Goal: Transaction & Acquisition: Purchase product/service

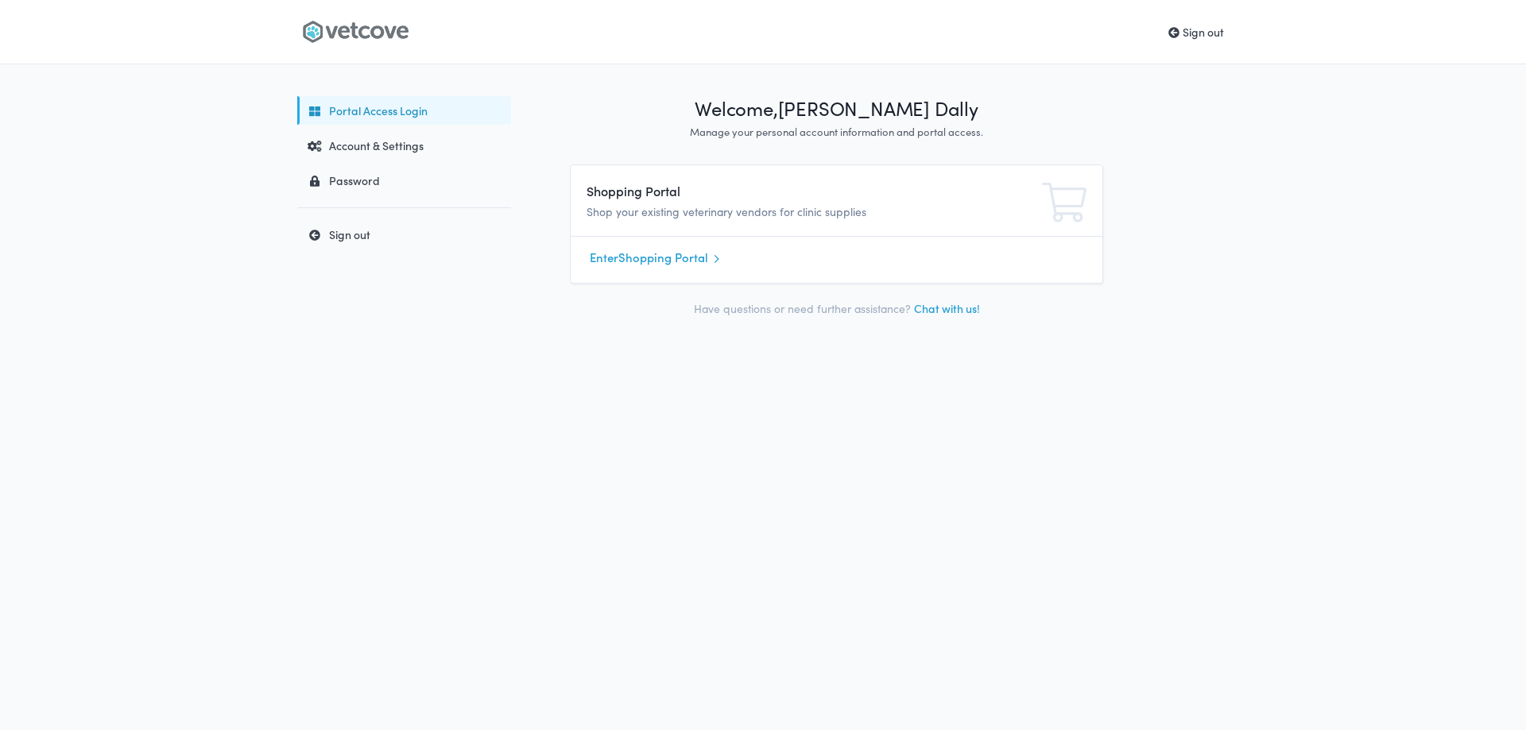
click at [405, 44] on div "Sign out" at bounding box center [762, 32] width 947 height 64
click at [389, 41] on icon at bounding box center [355, 32] width 106 height 24
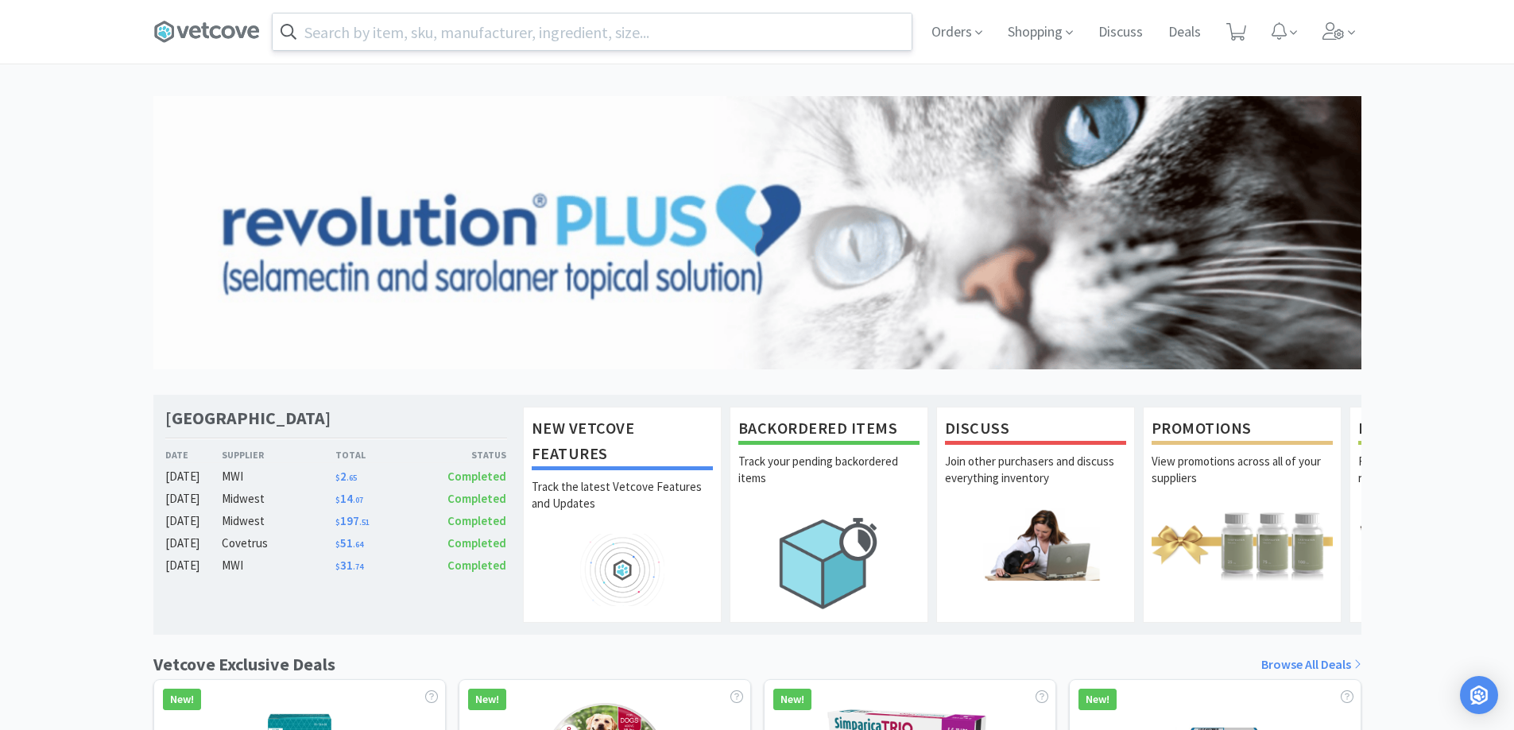
click at [366, 27] on input "text" at bounding box center [592, 32] width 639 height 37
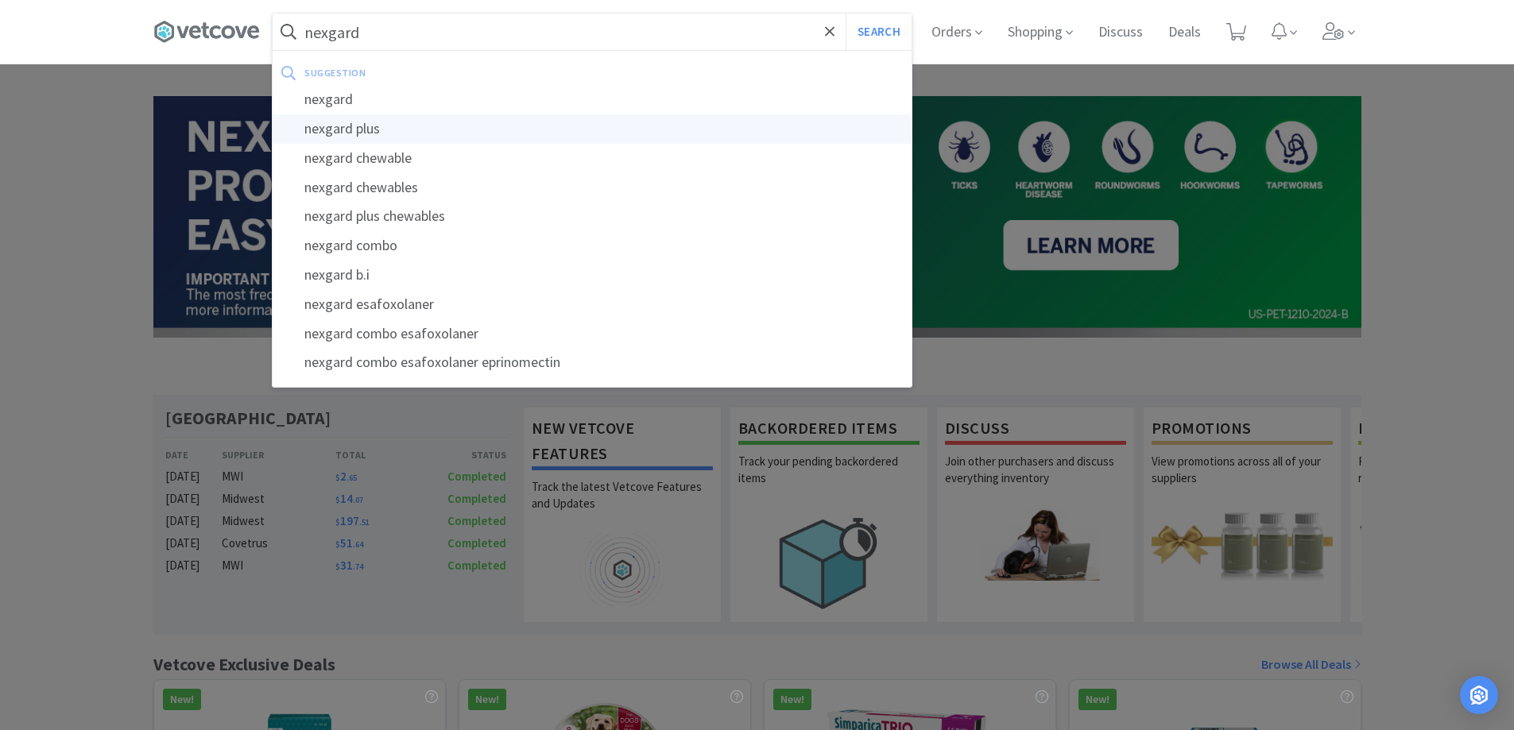
click at [410, 133] on div "nexgard plus" at bounding box center [592, 128] width 639 height 29
type input "nexgard plus"
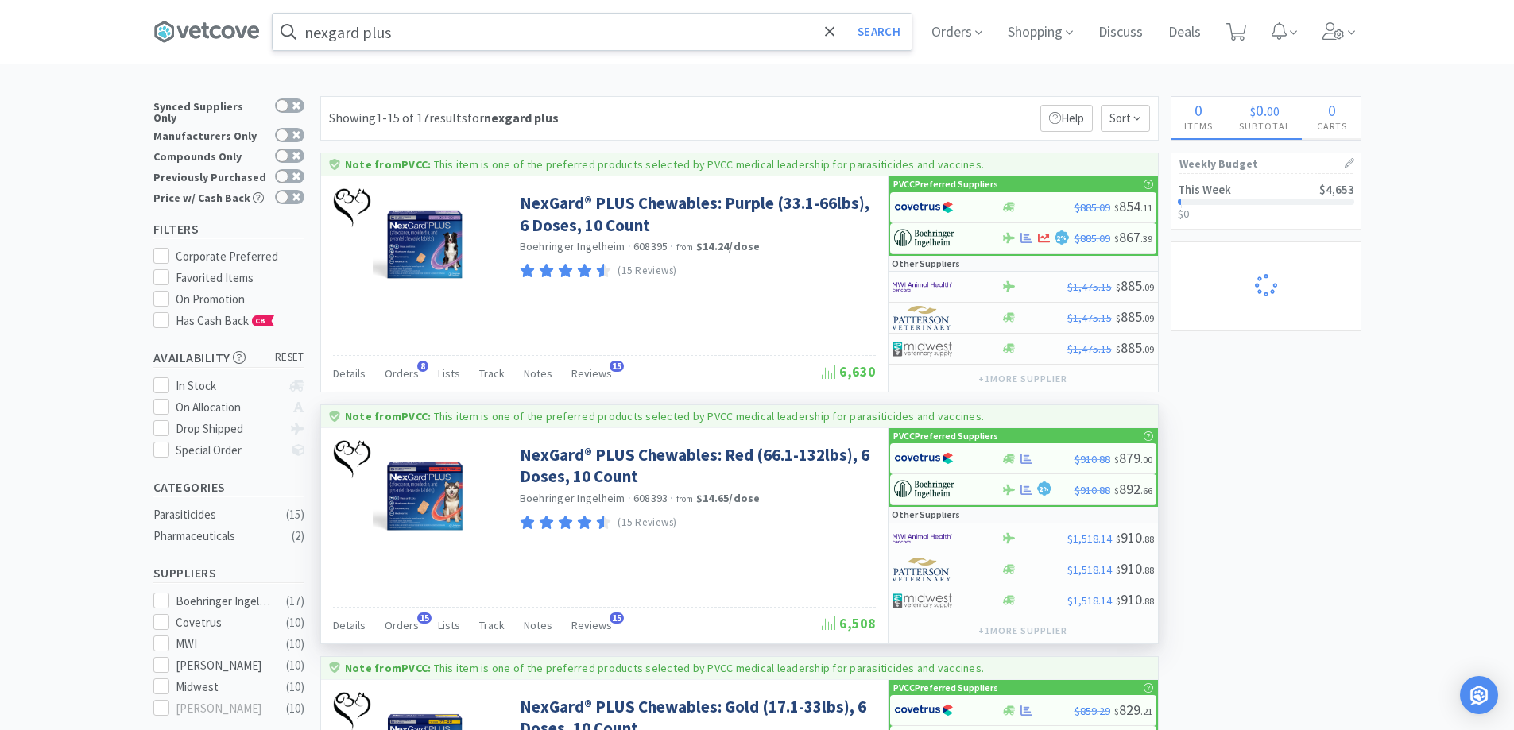
scroll to position [318, 0]
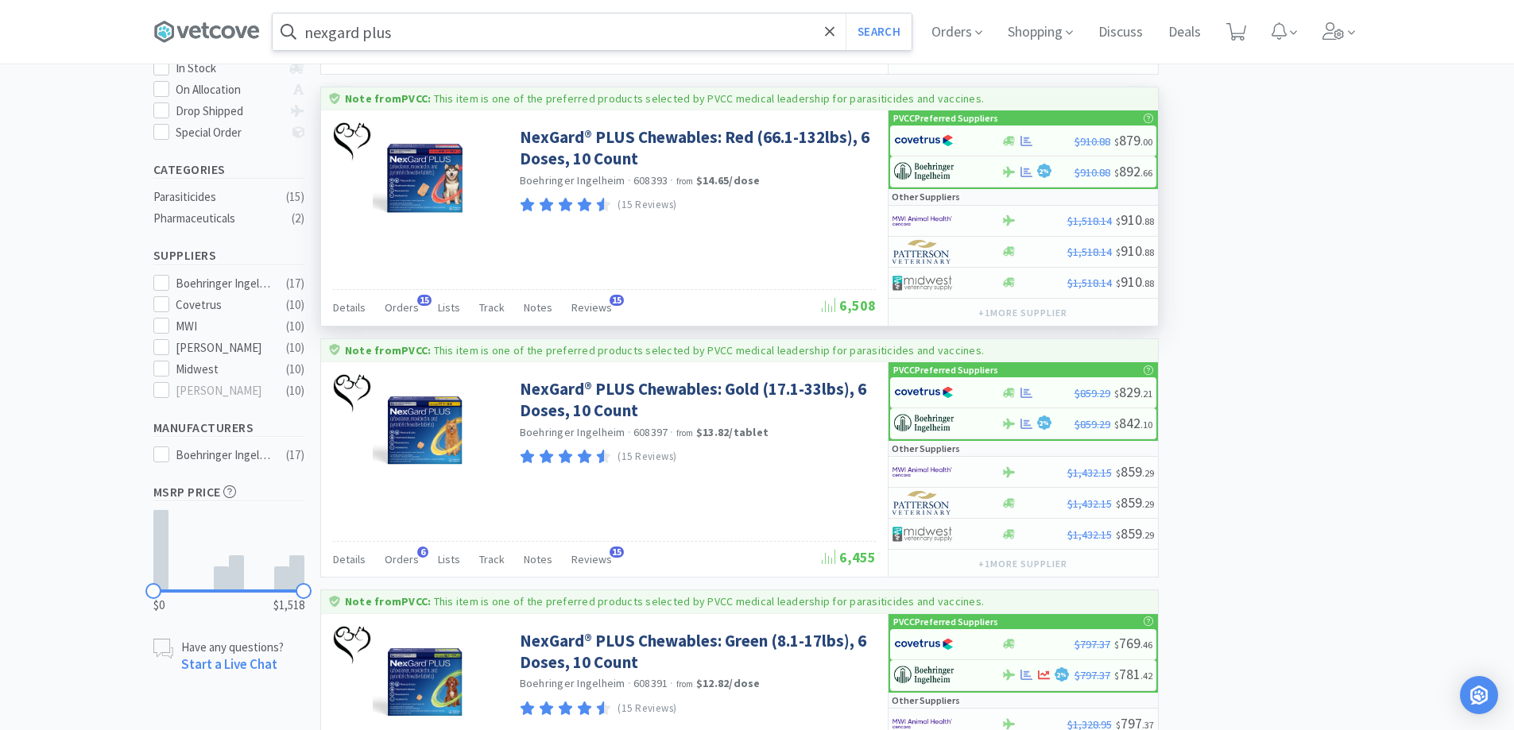
select select "5"
select select "3"
select select "1"
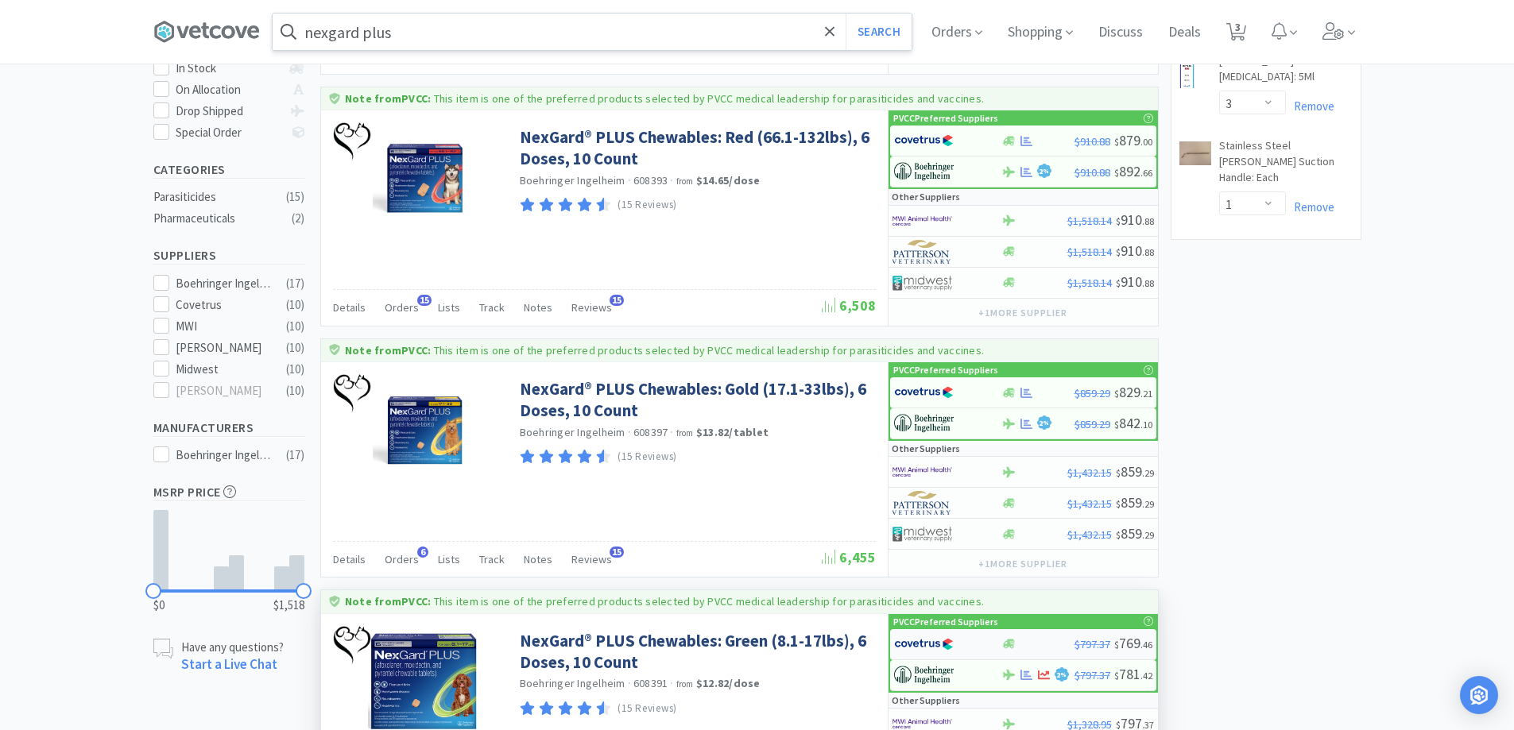
click at [1062, 641] on div at bounding box center [1037, 644] width 73 height 12
select select "1"
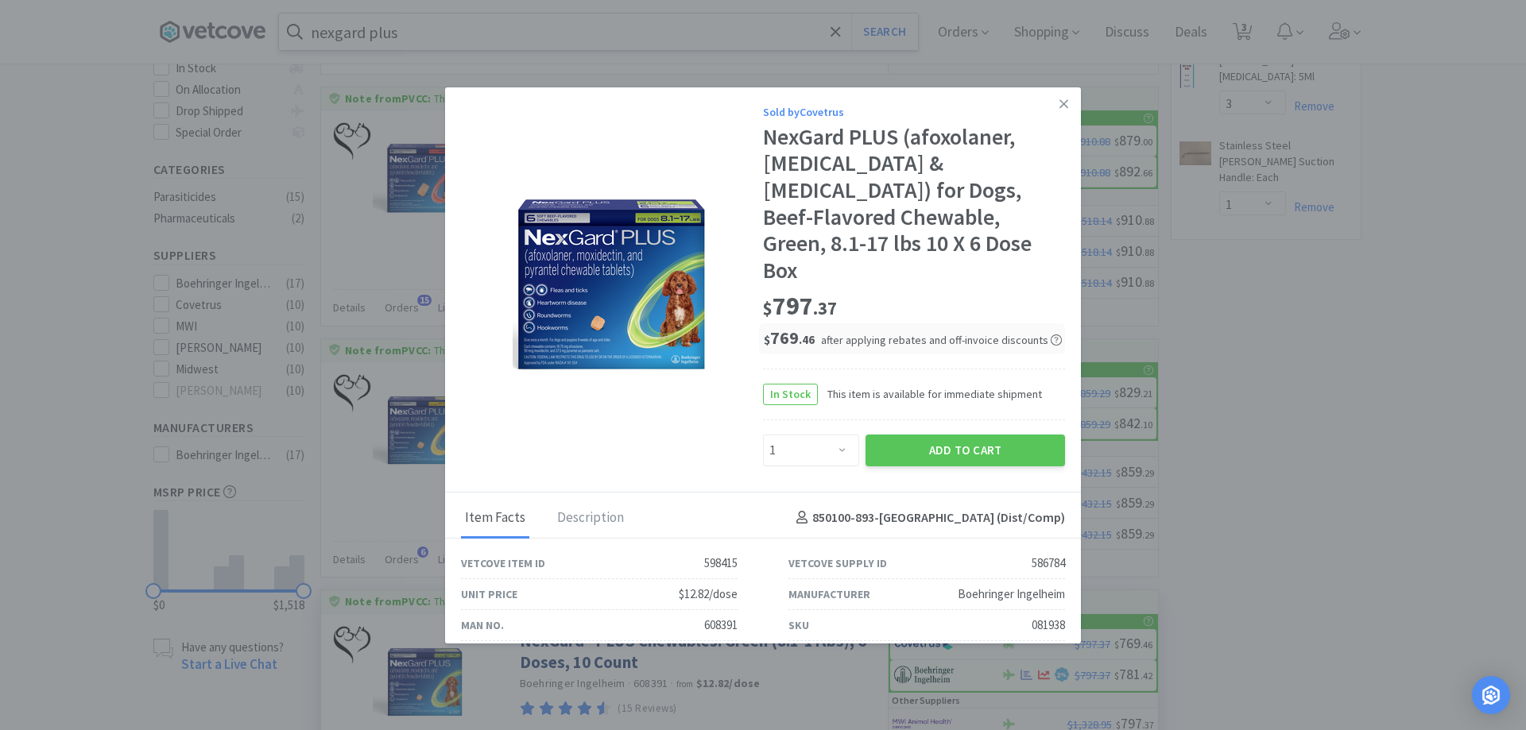
select select "1"
select select "6"
select select "2"
select select "1"
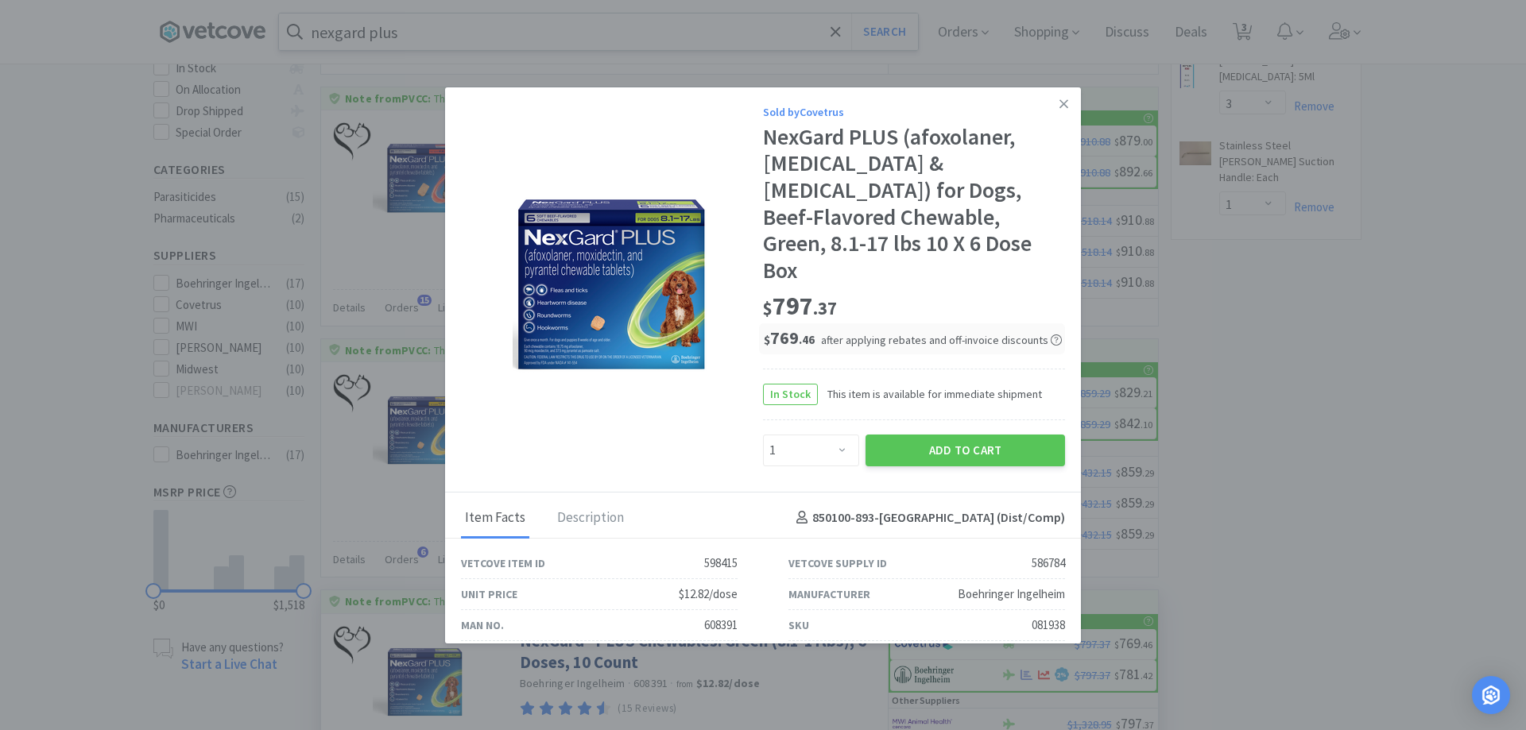
select select "6"
select select "3"
select select "1"
select select "2"
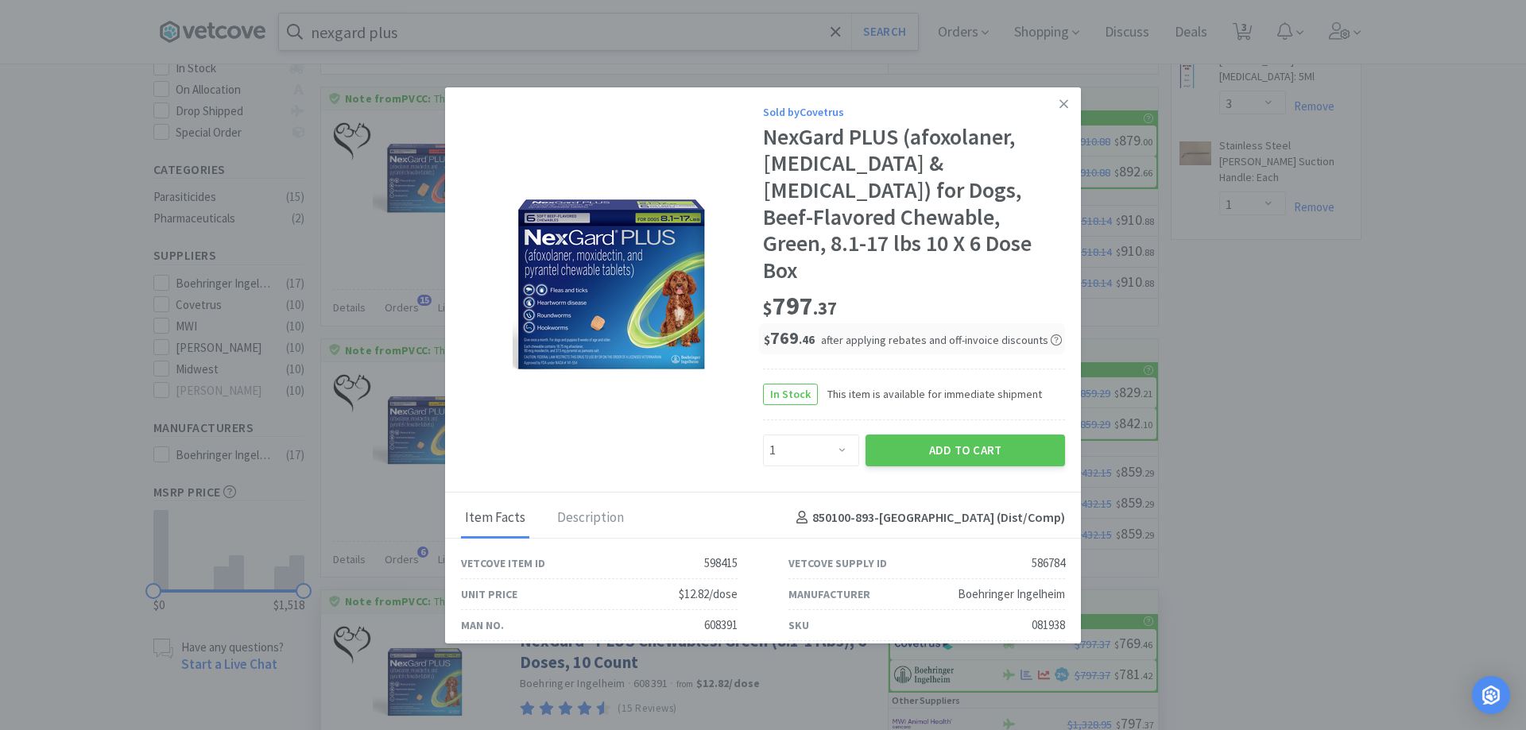
select select "1"
select select "3"
click at [913, 435] on button "Add to Cart" at bounding box center [964, 451] width 199 height 32
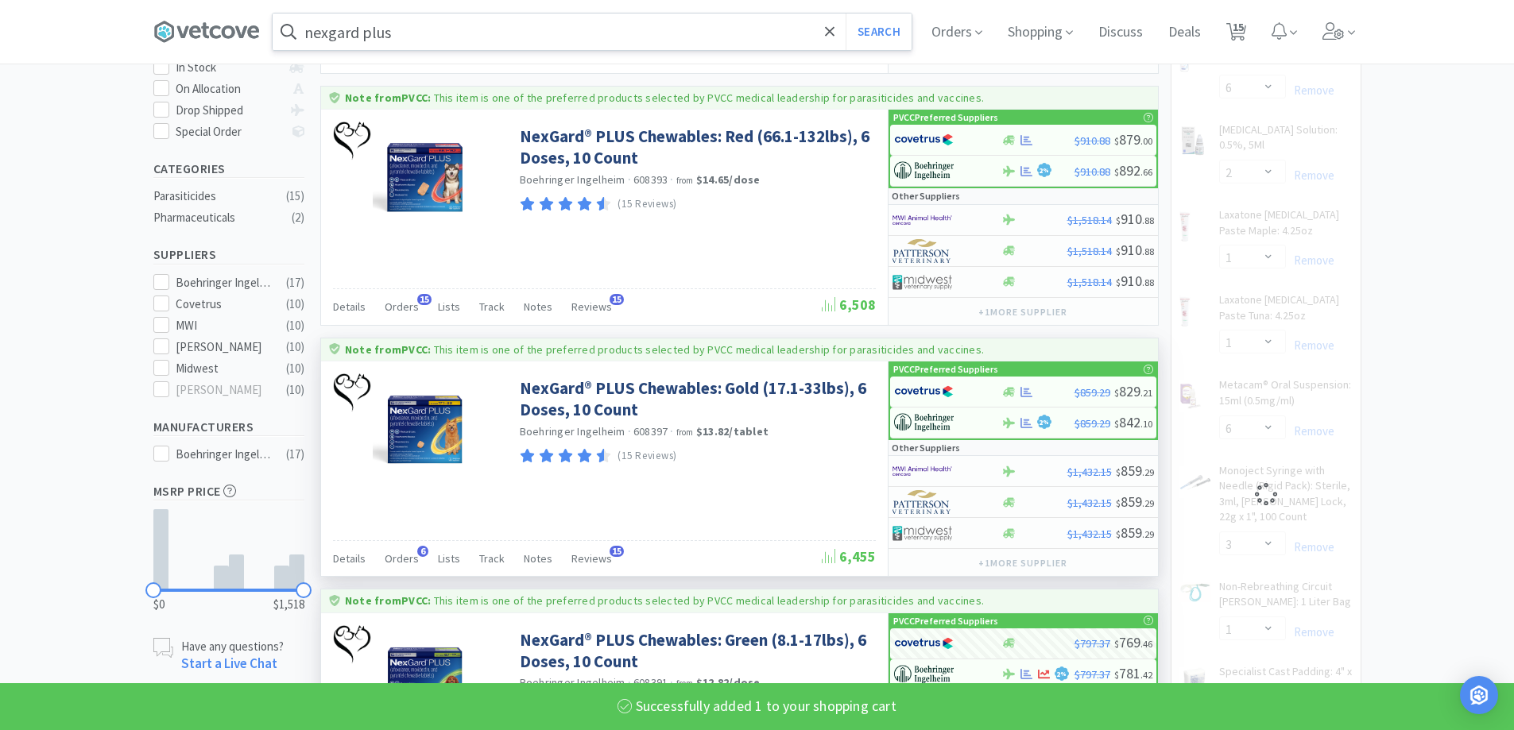
select select "1"
select select "2"
select select "1"
select select "3"
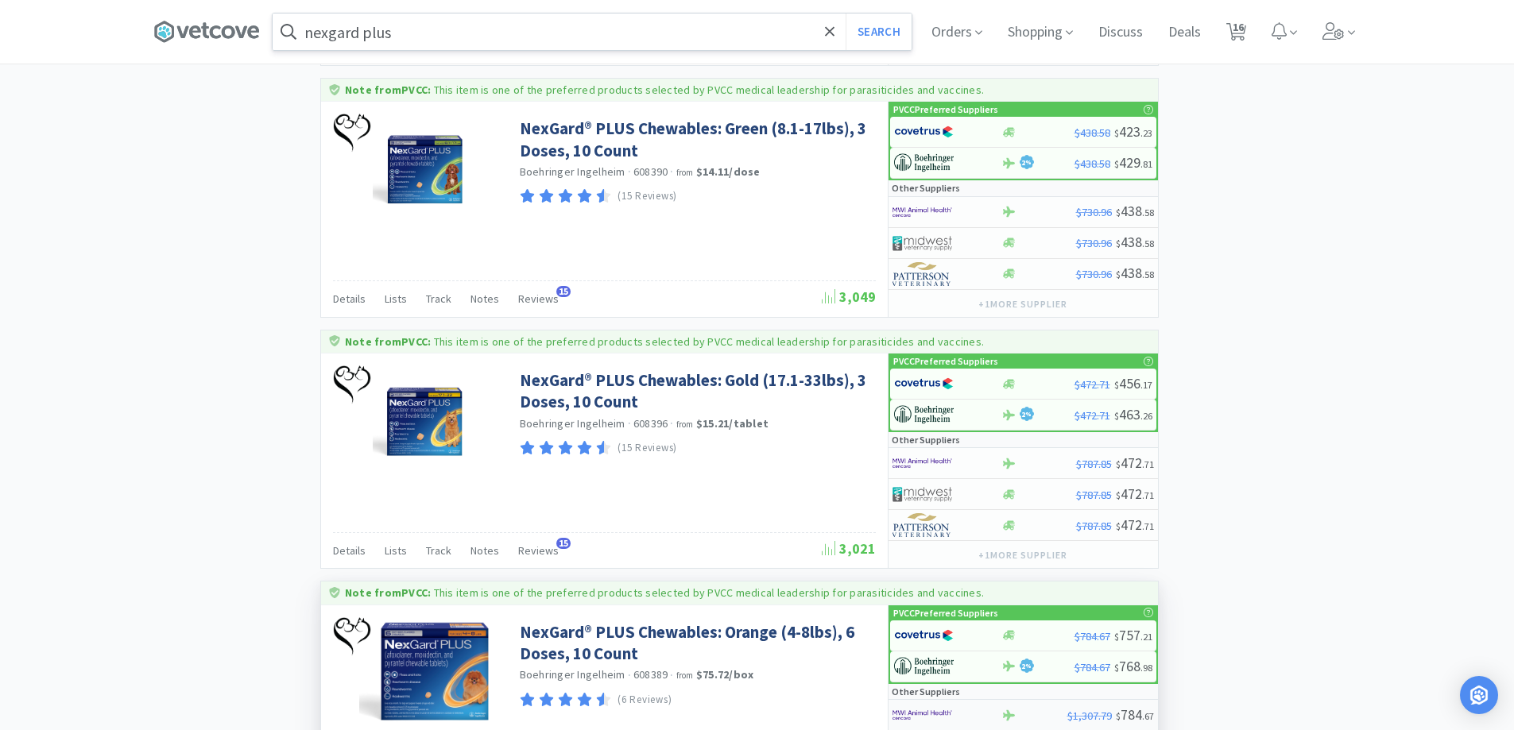
scroll to position [2773, 0]
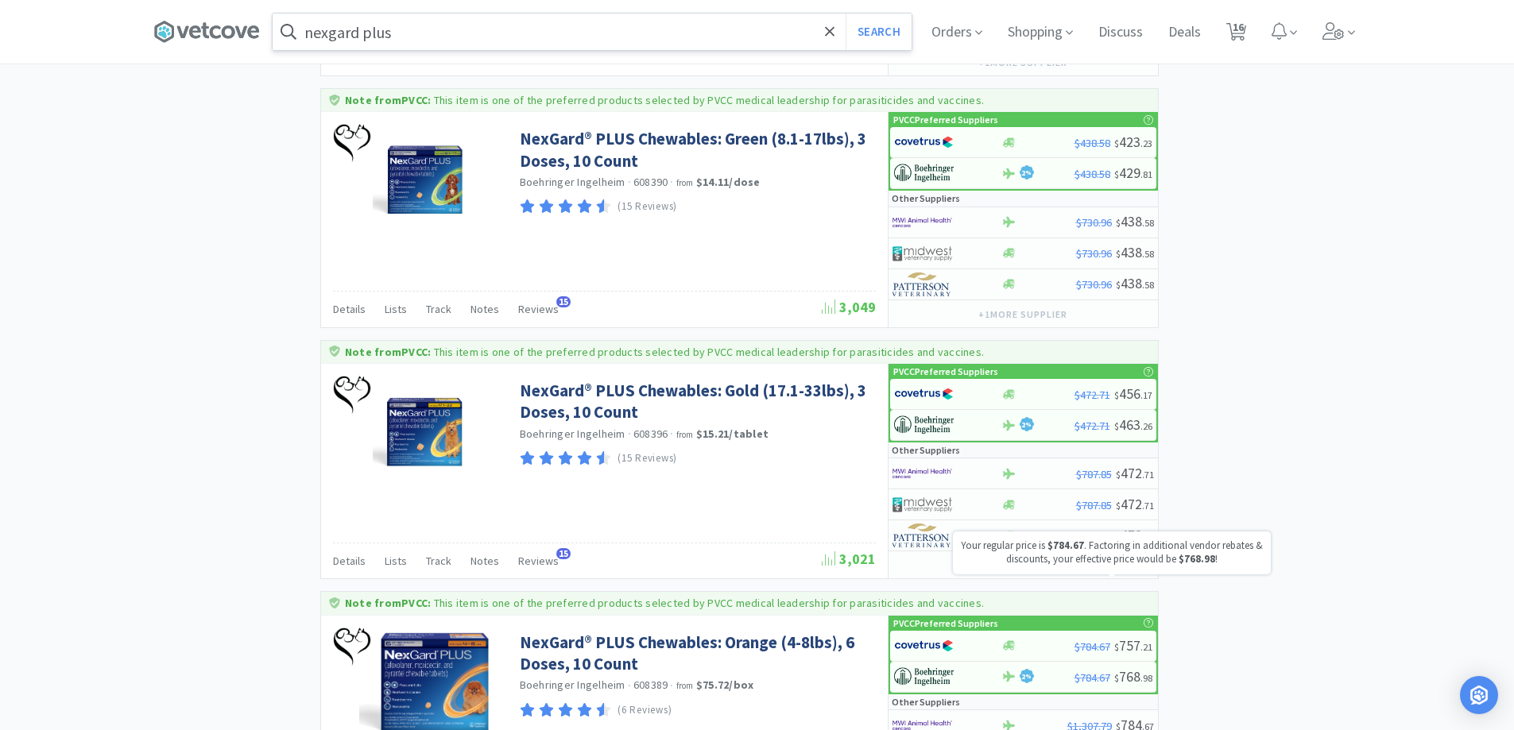
click at [1032, 546] on p "Your regular price is $784.67 . Factoring in additional vendor rebates & discou…" at bounding box center [1112, 553] width 302 height 27
select select "1"
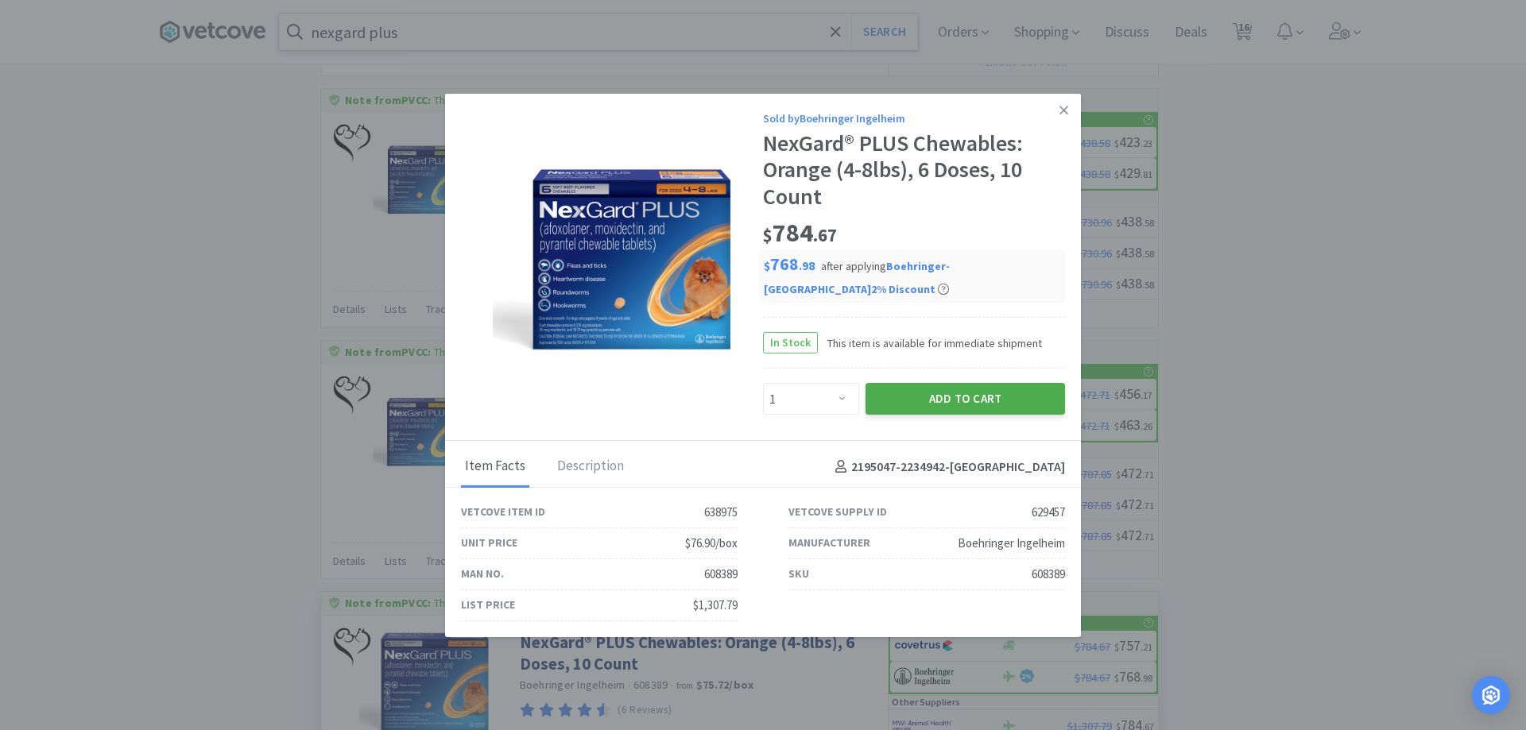
click at [932, 391] on button "Add to Cart" at bounding box center [964, 399] width 199 height 32
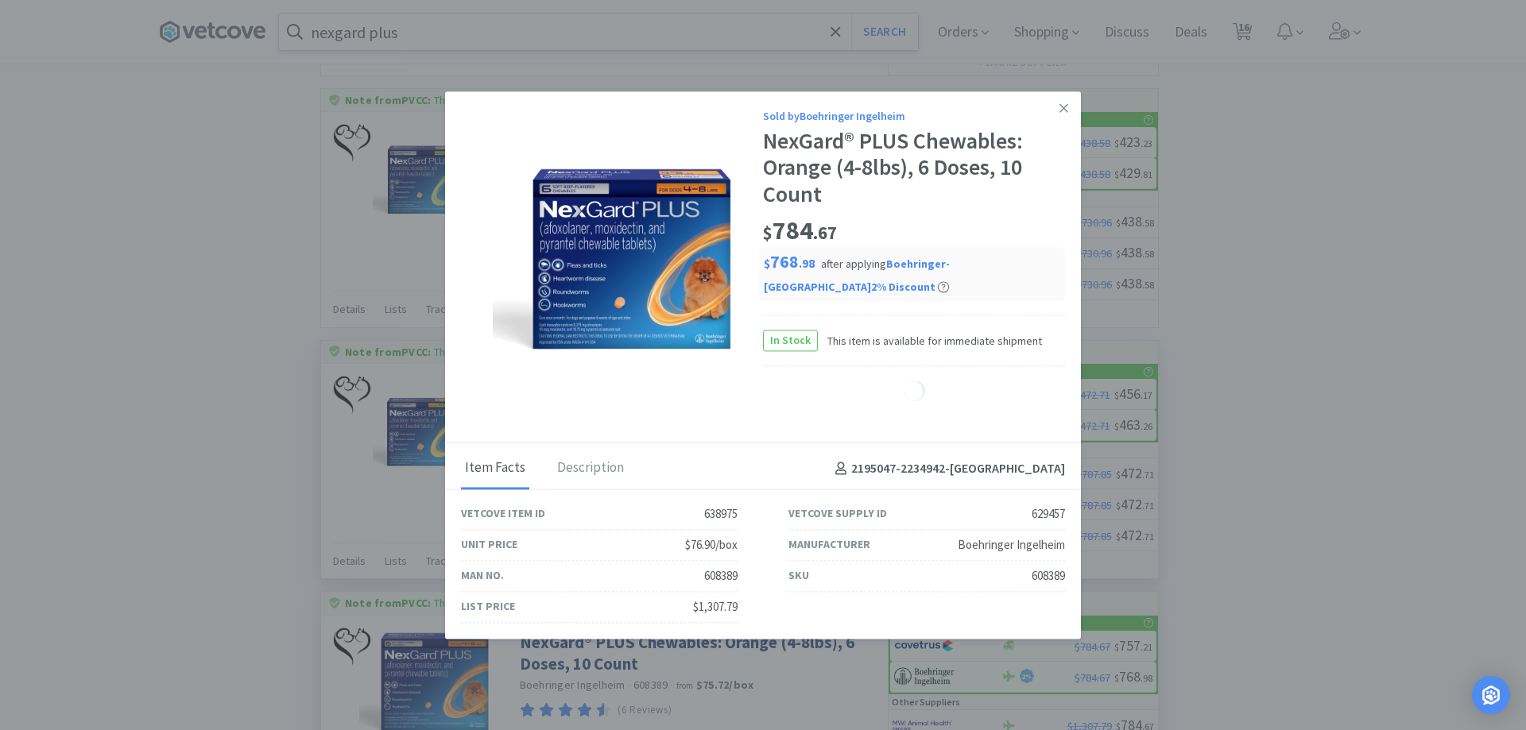
select select "1"
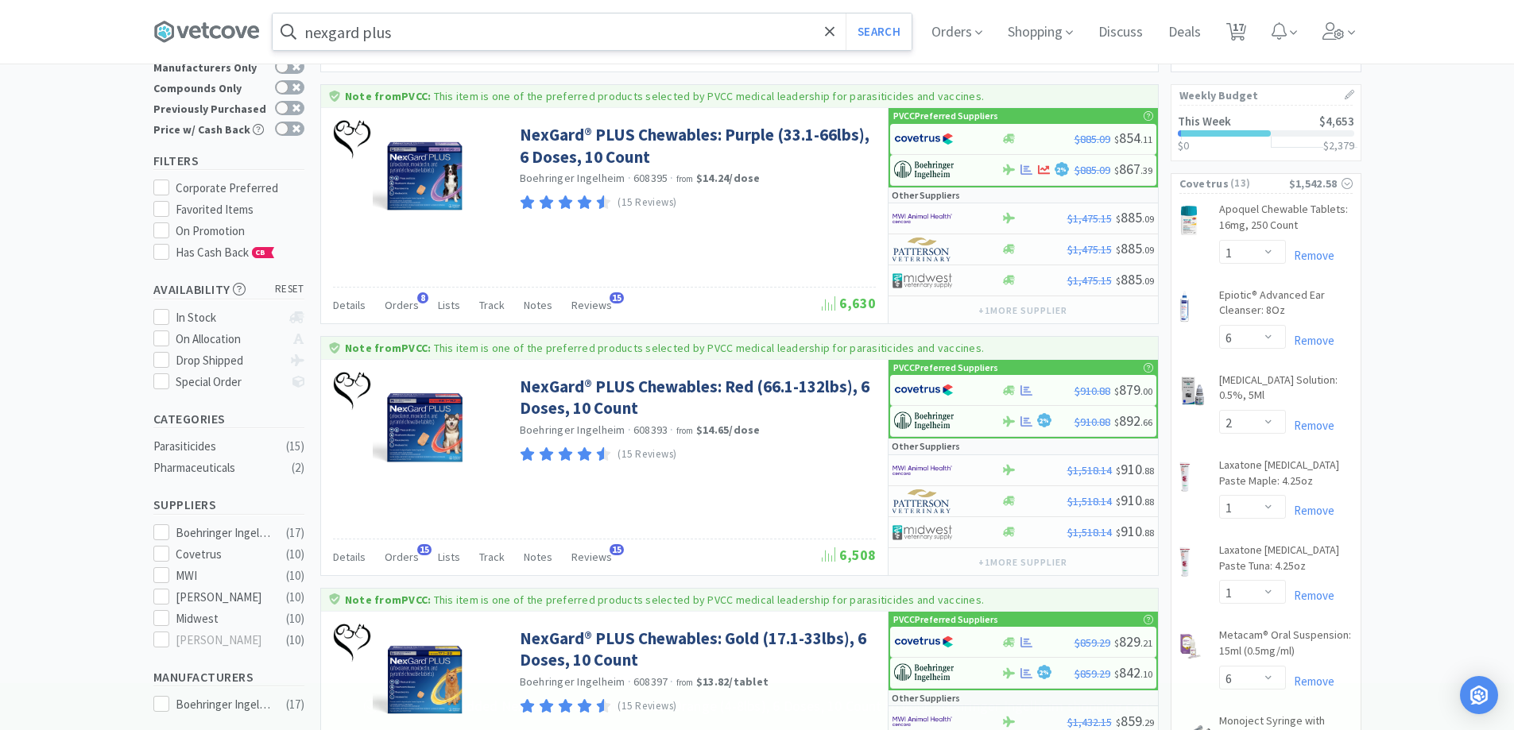
scroll to position [0, 0]
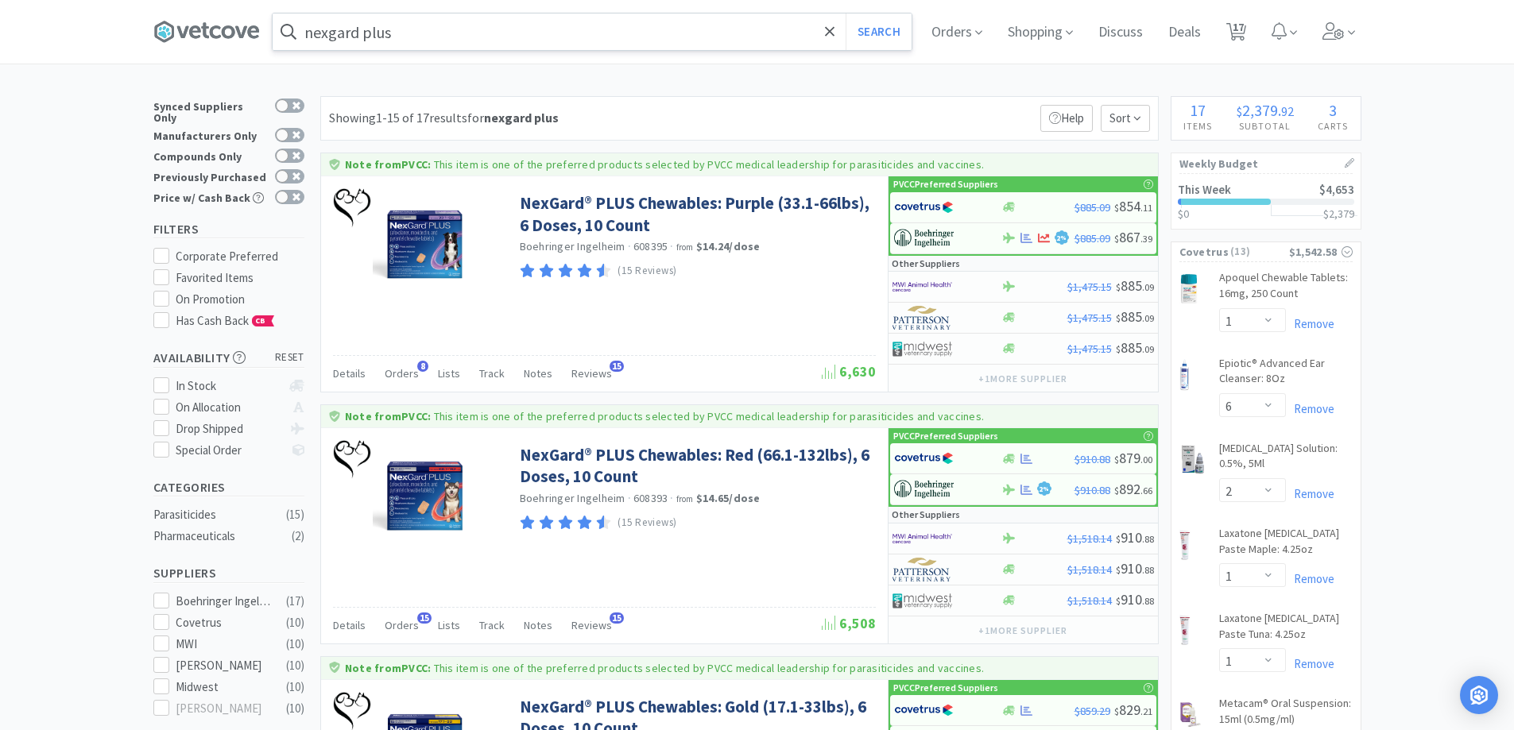
click at [415, 57] on div "nexgard plus Search Orders Shopping Discuss Discuss Deals Deals 17 17" at bounding box center [757, 32] width 1208 height 64
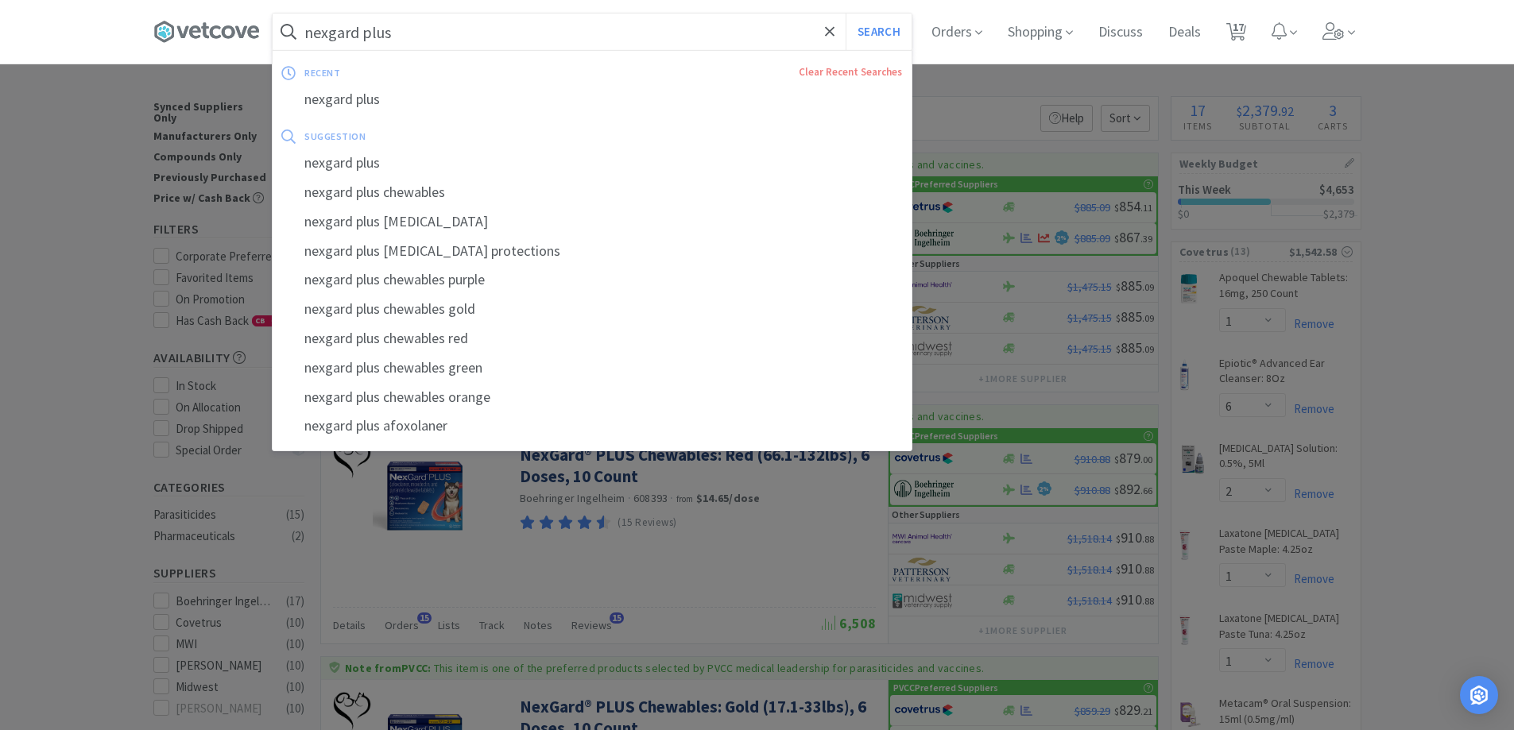
click at [421, 41] on input "nexgard plus" at bounding box center [592, 32] width 639 height 37
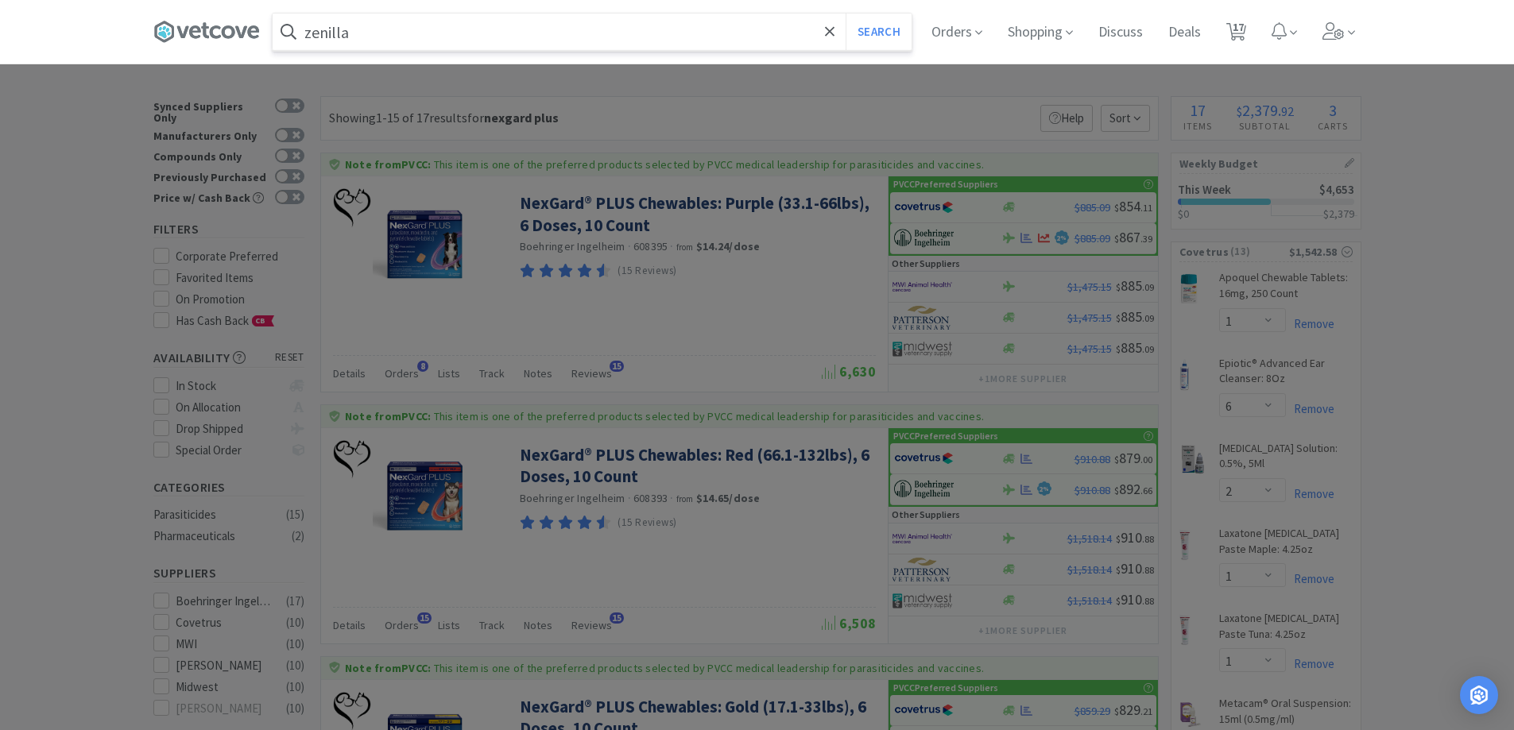
click at [845, 14] on button "Search" at bounding box center [878, 32] width 66 height 37
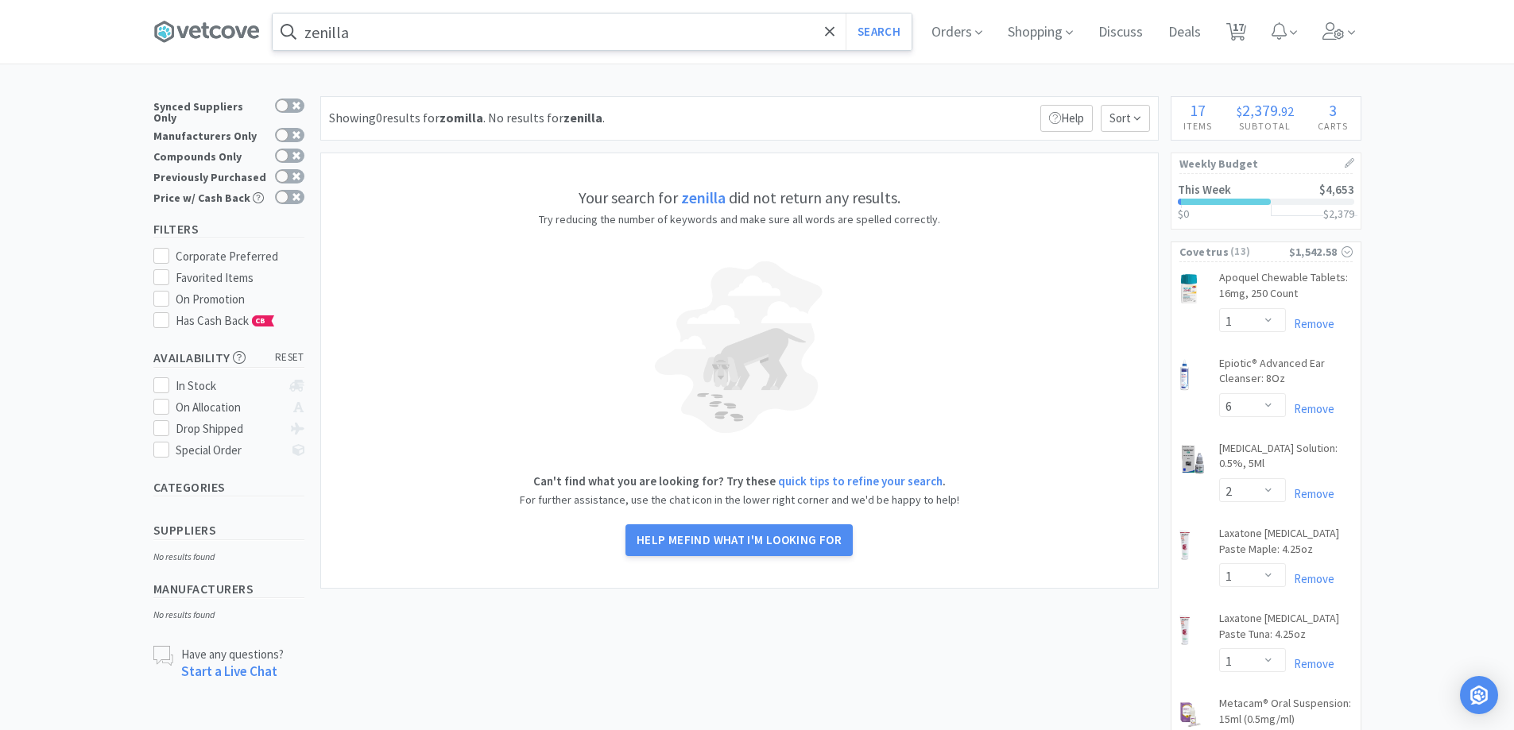
click at [486, 29] on input "zenilla" at bounding box center [592, 32] width 639 height 37
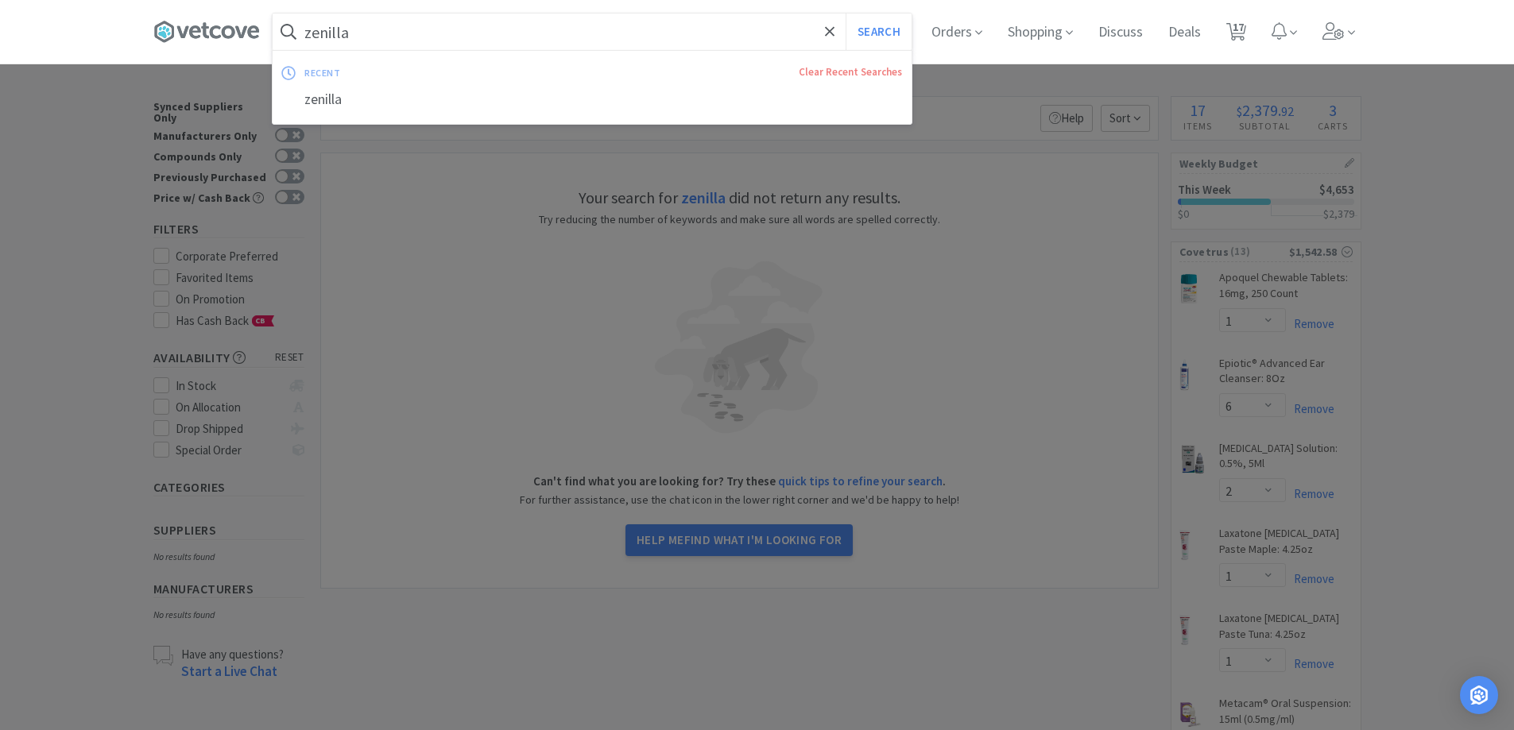
type input "x"
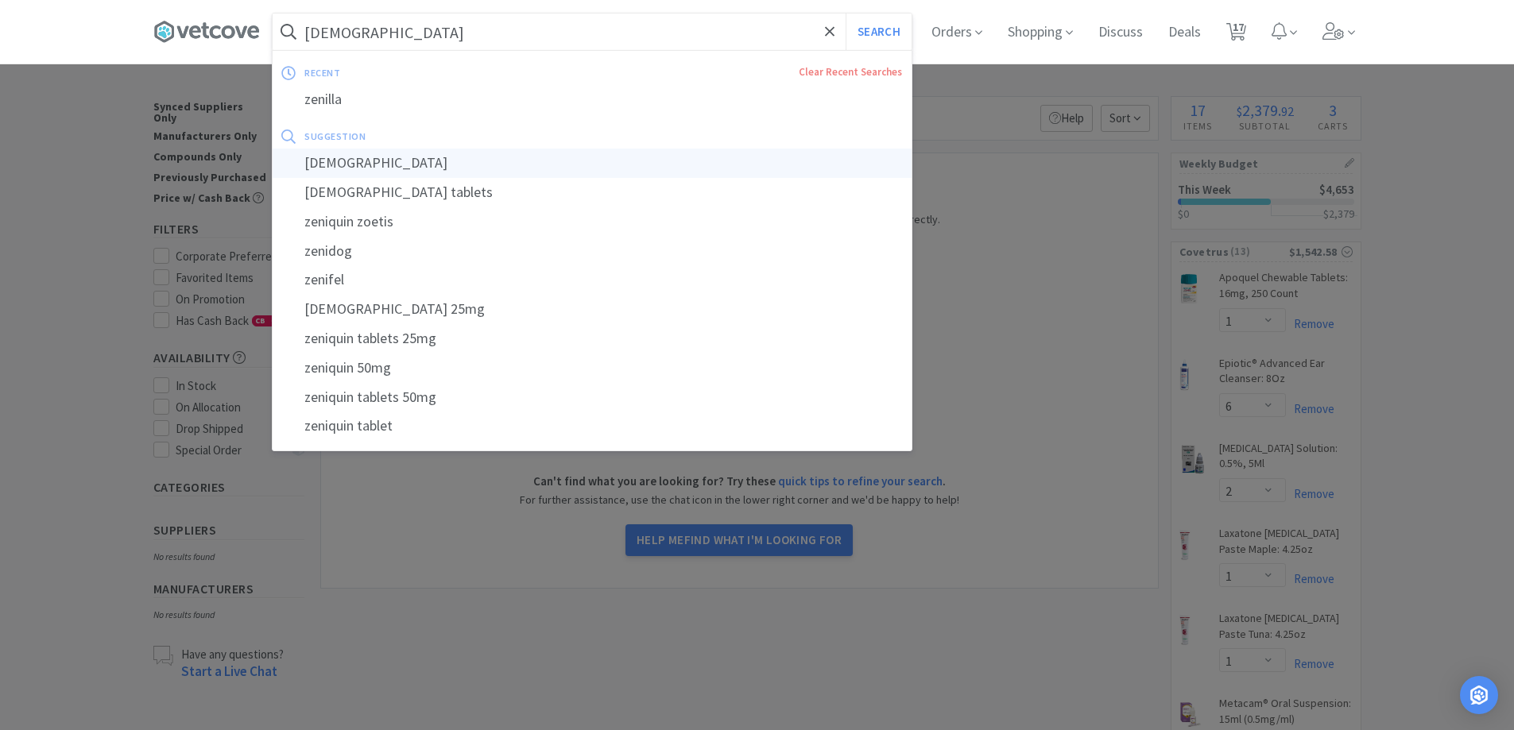
click at [389, 175] on div "[DEMOGRAPHIC_DATA]" at bounding box center [592, 163] width 639 height 29
type input "[DEMOGRAPHIC_DATA]"
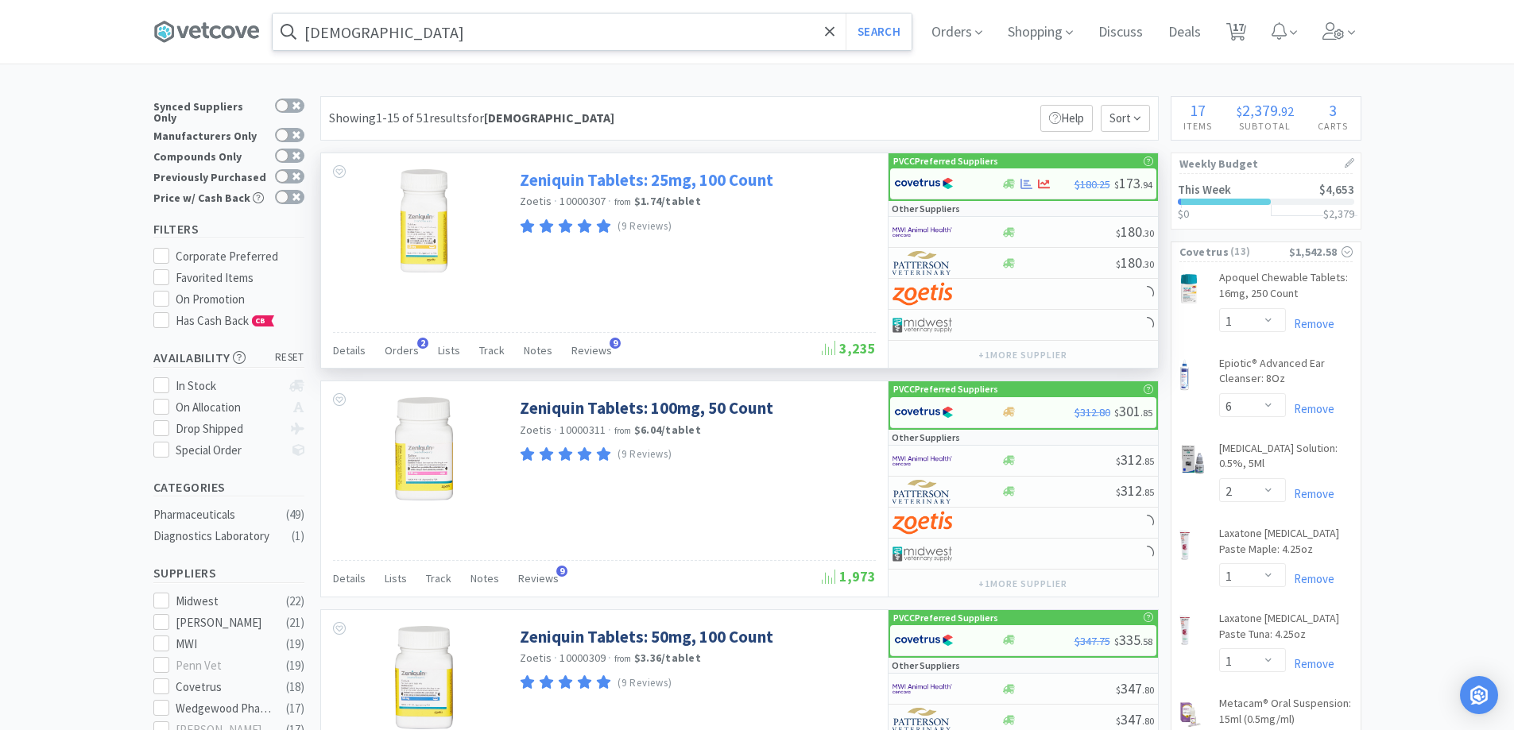
click at [557, 174] on link "Zeniquin Tablets: 25mg, 100 Count" at bounding box center [646, 179] width 253 height 21
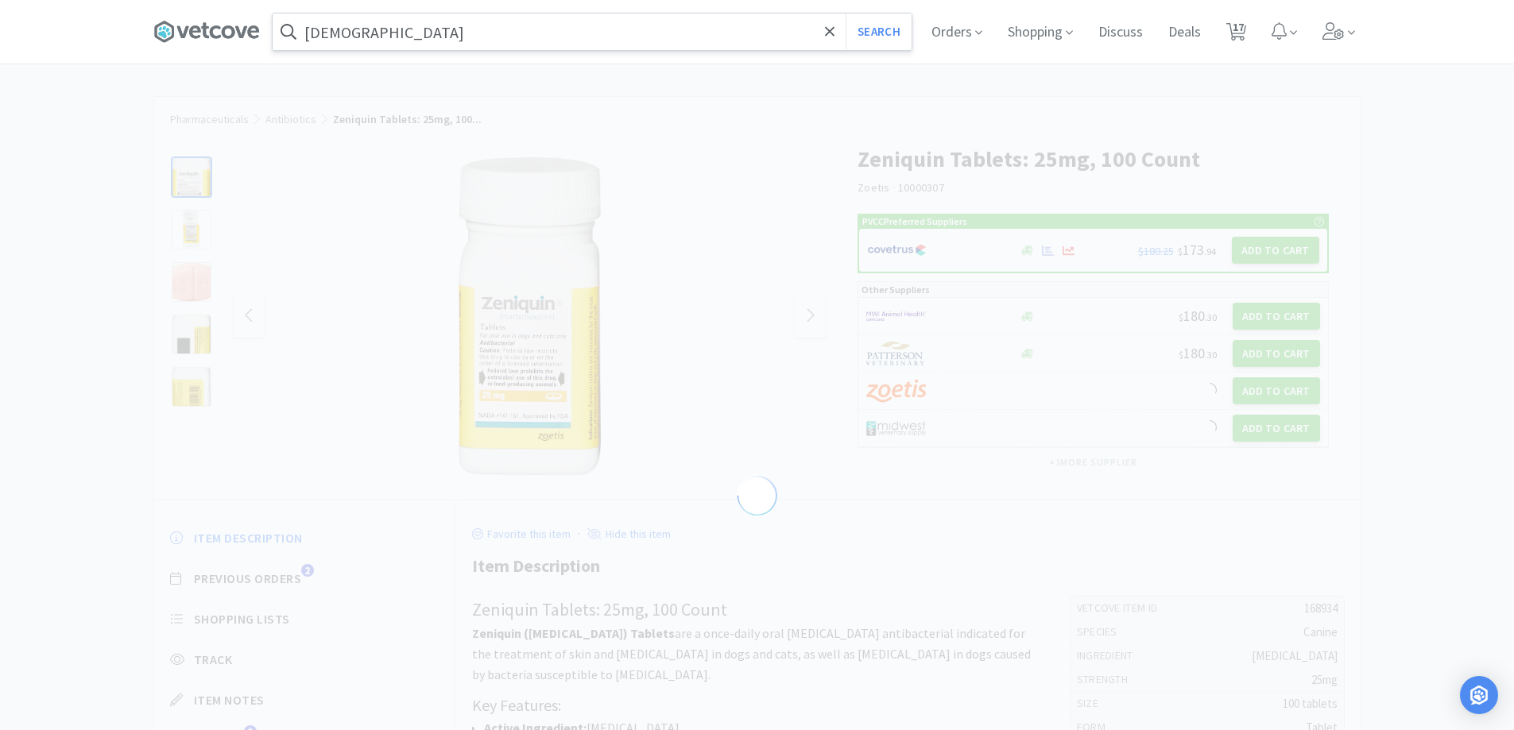
select select "168934"
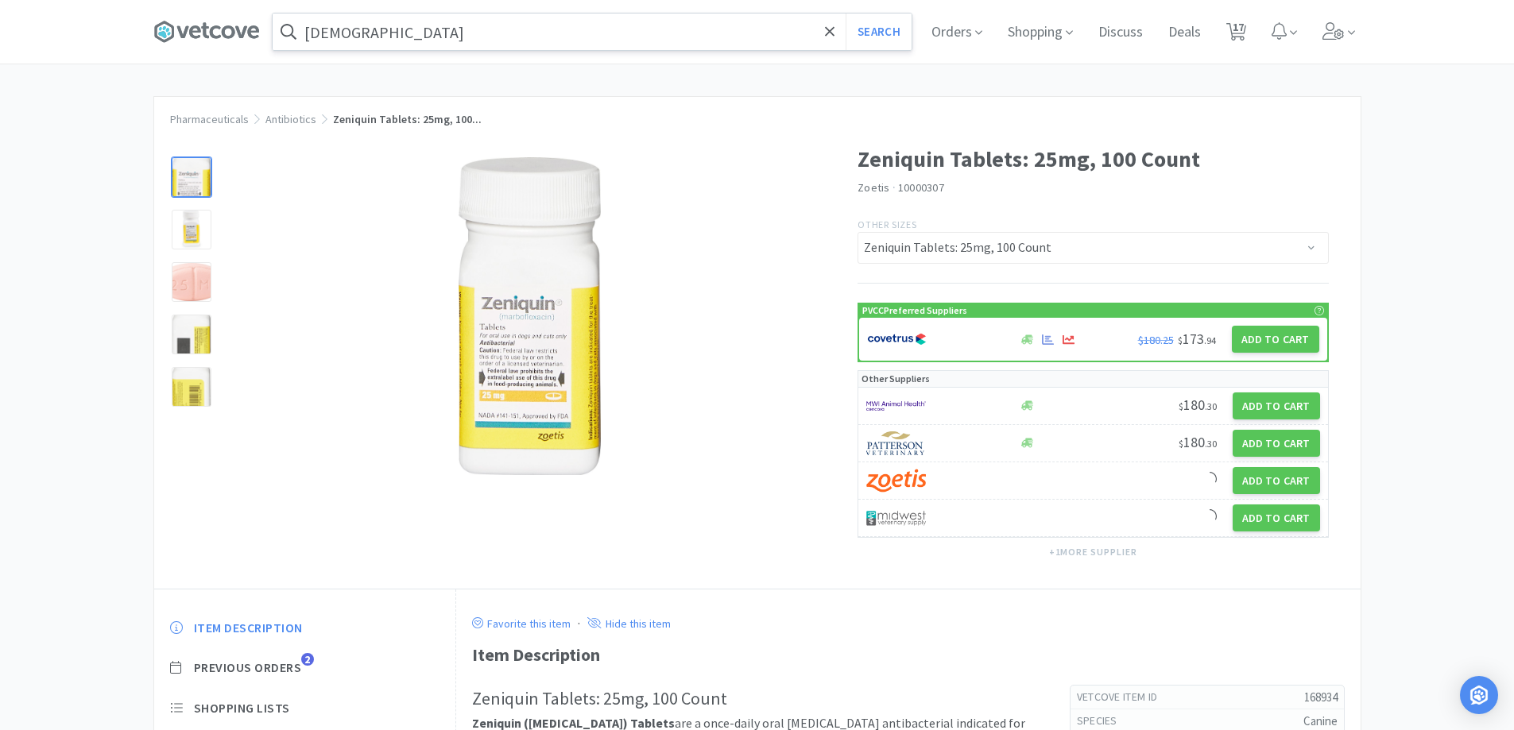
select select "1"
select select "6"
select select "2"
select select "1"
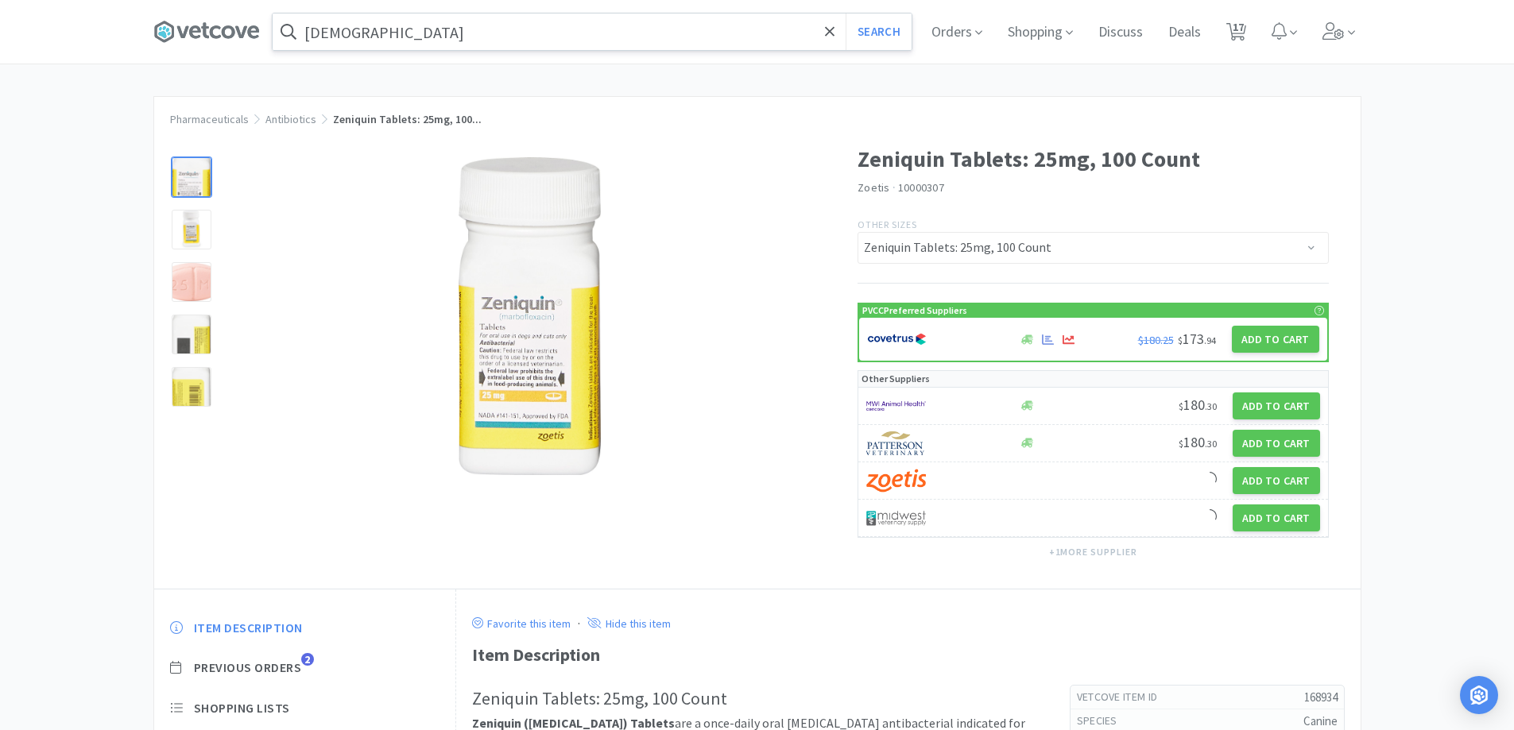
select select "6"
select select "3"
select select "1"
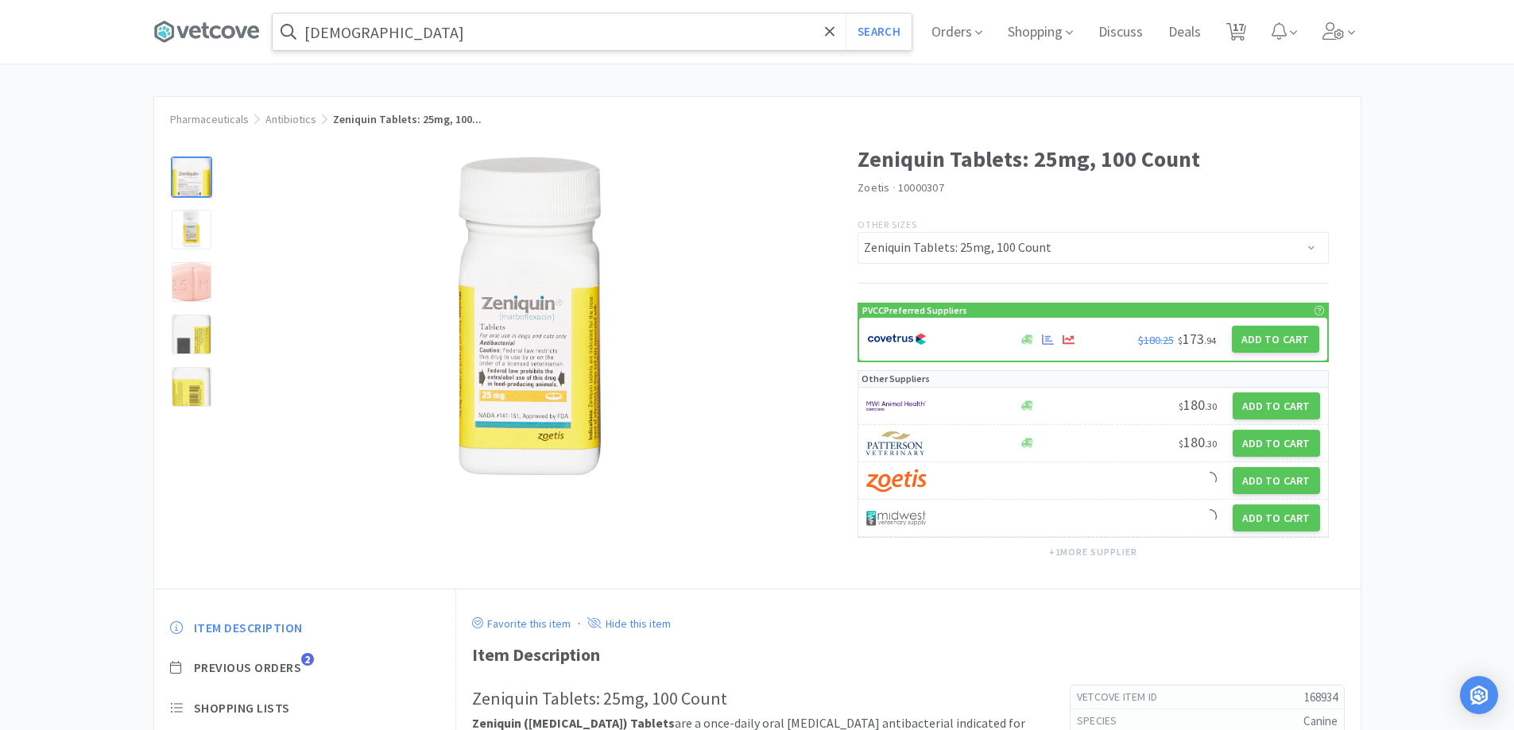
select select "2"
select select "1"
select select "3"
select select "5"
select select "3"
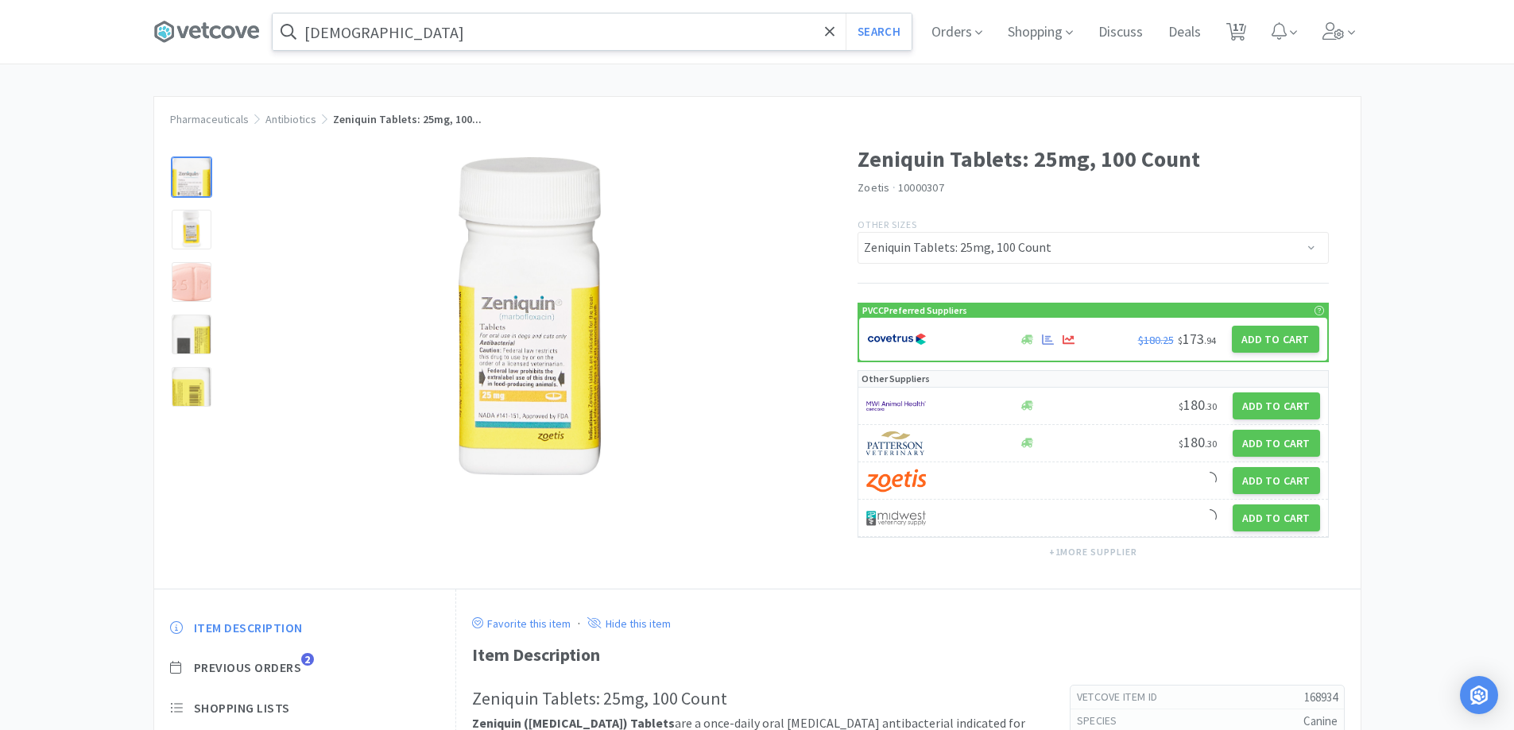
select select "1"
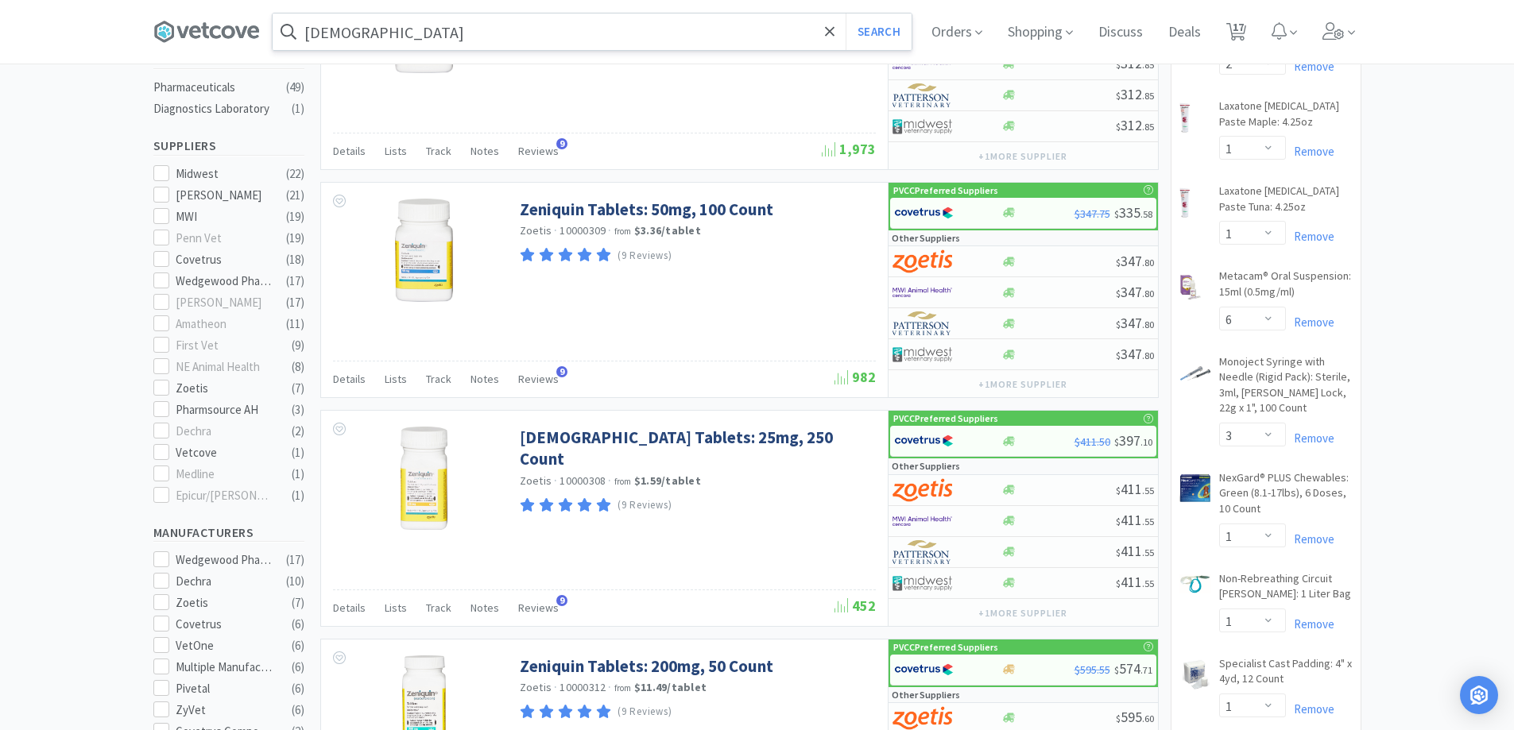
scroll to position [235, 0]
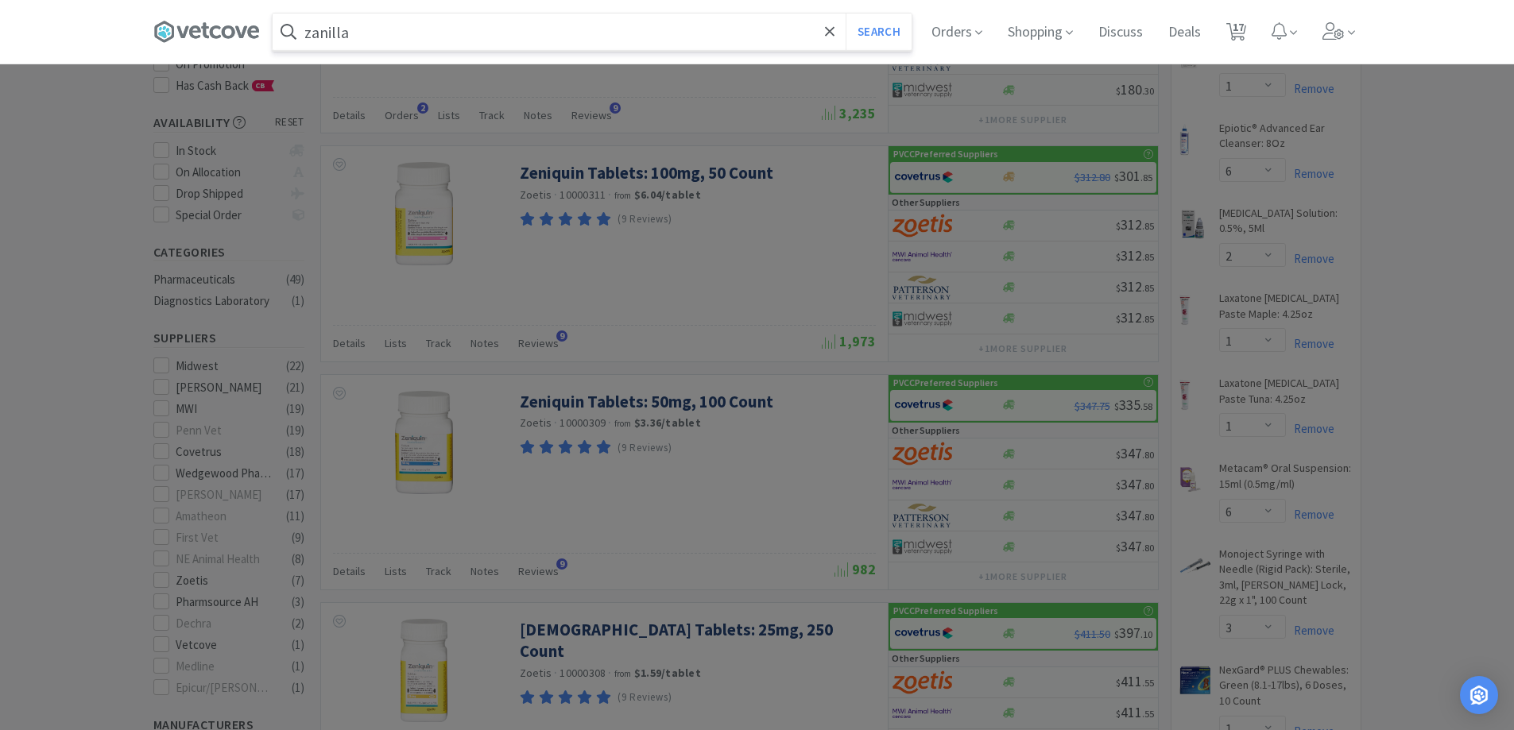
click at [845, 14] on button "Search" at bounding box center [878, 32] width 66 height 37
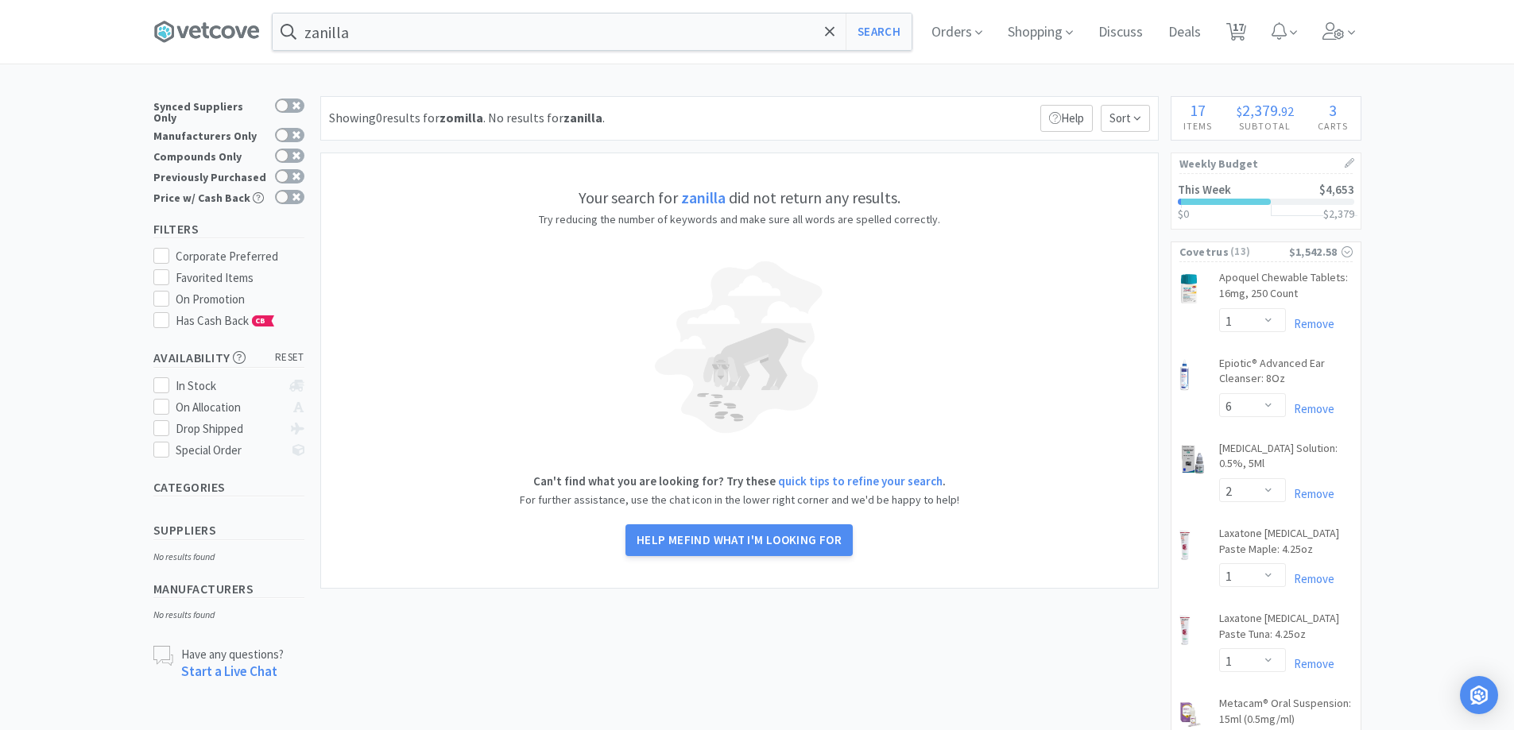
drag, startPoint x: 55, startPoint y: -21, endPoint x: 32, endPoint y: -22, distance: 23.1
click at [32, 0] on html "zanilla Search Orders Shopping Discuss Discuss Deals Deals 17 17 × Filter Resul…" at bounding box center [757, 365] width 1514 height 730
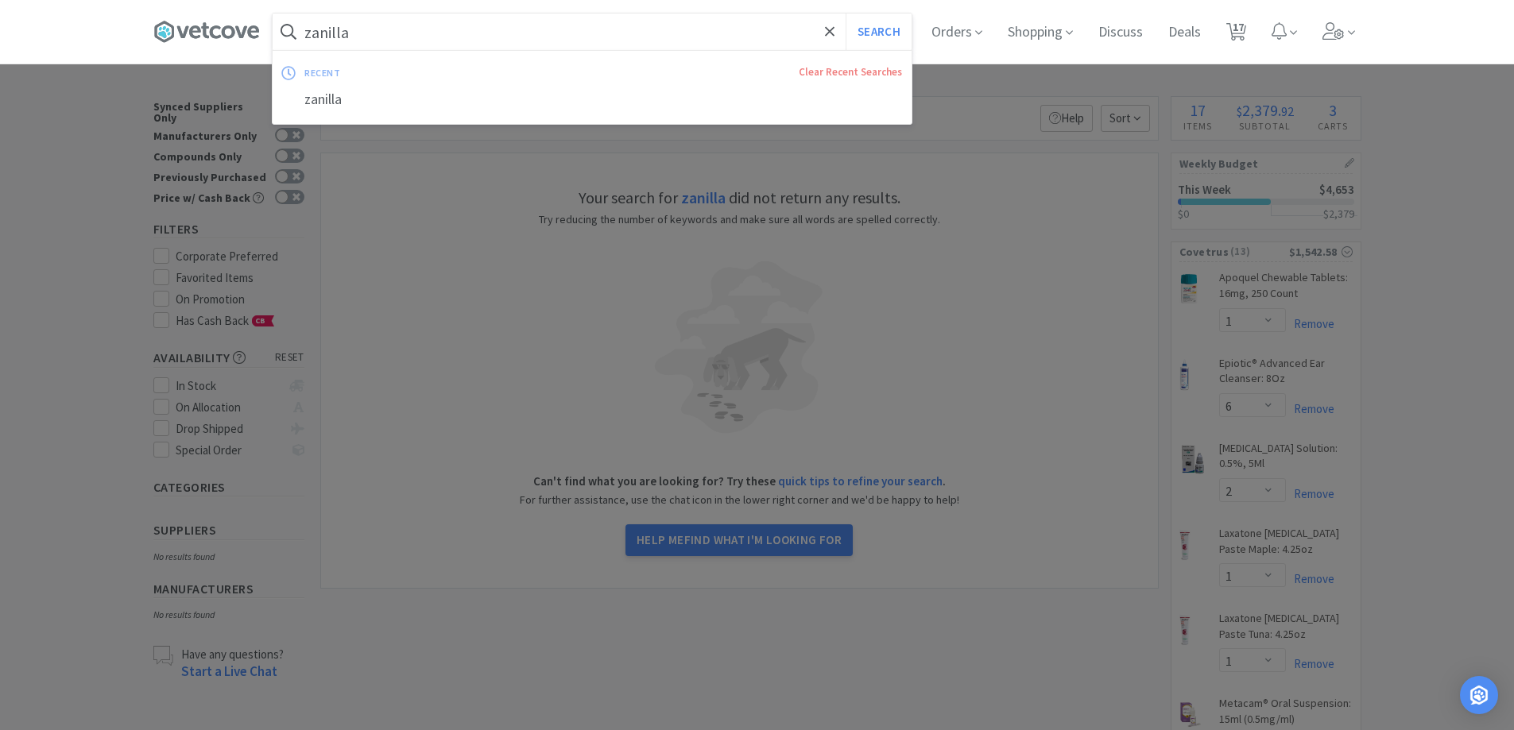
click at [394, 28] on input "zanilla" at bounding box center [592, 32] width 639 height 37
drag, startPoint x: 394, startPoint y: 28, endPoint x: 213, endPoint y: 35, distance: 181.3
click at [213, 35] on div "zanilla Search recent Clear Recent Searches zanilla Orders Shopping Discuss Dis…" at bounding box center [757, 32] width 1208 height 64
type input "z"
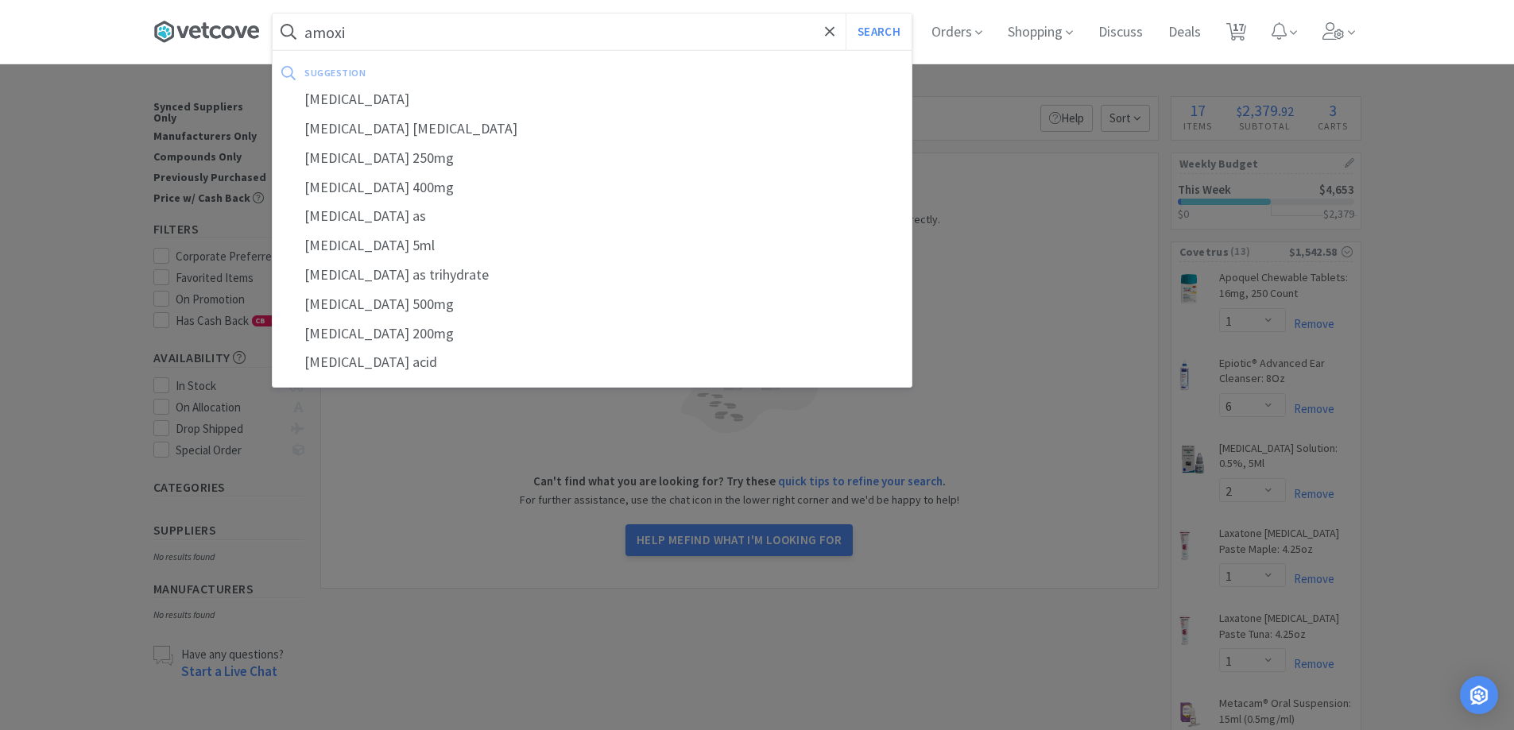
click at [845, 14] on button "Search" at bounding box center [878, 32] width 66 height 37
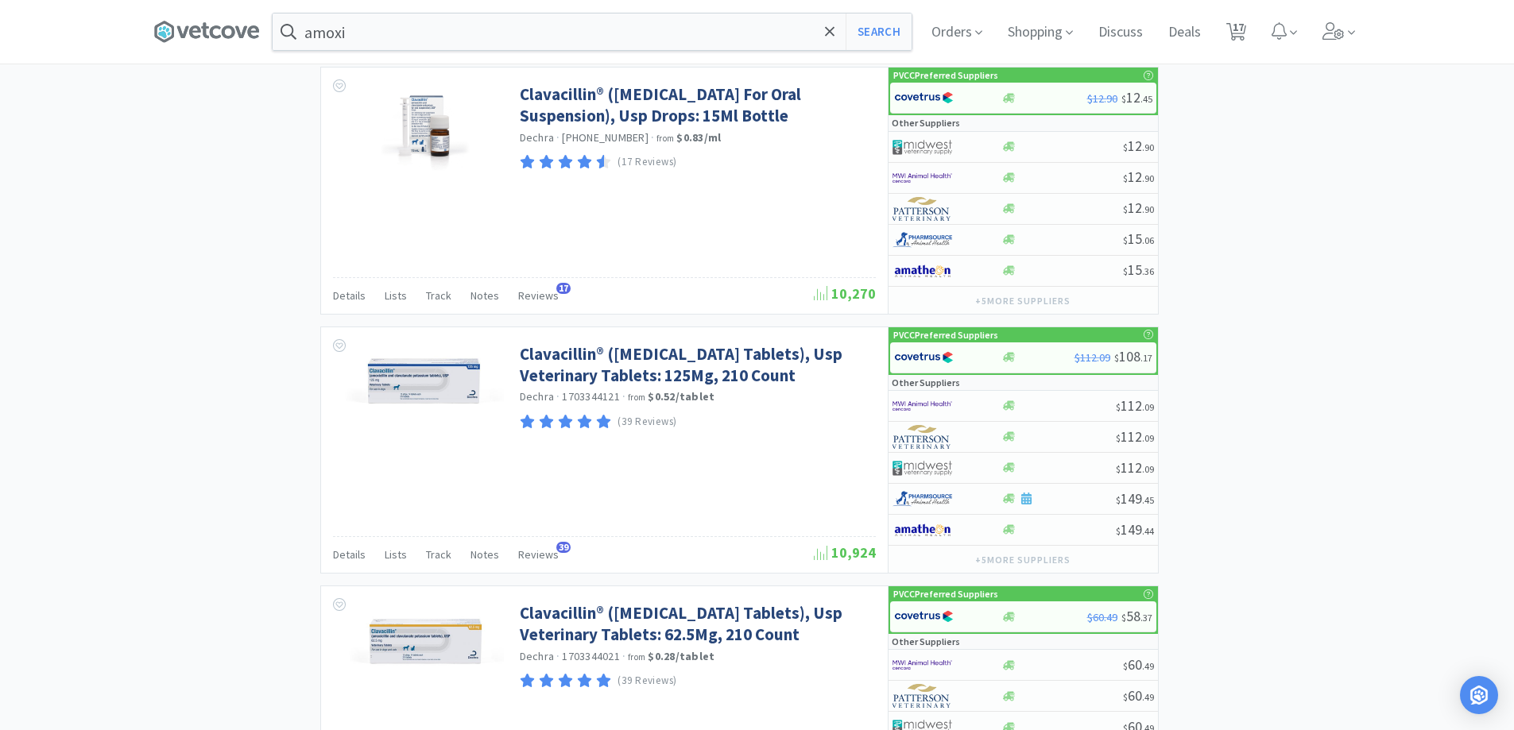
scroll to position [3150, 0]
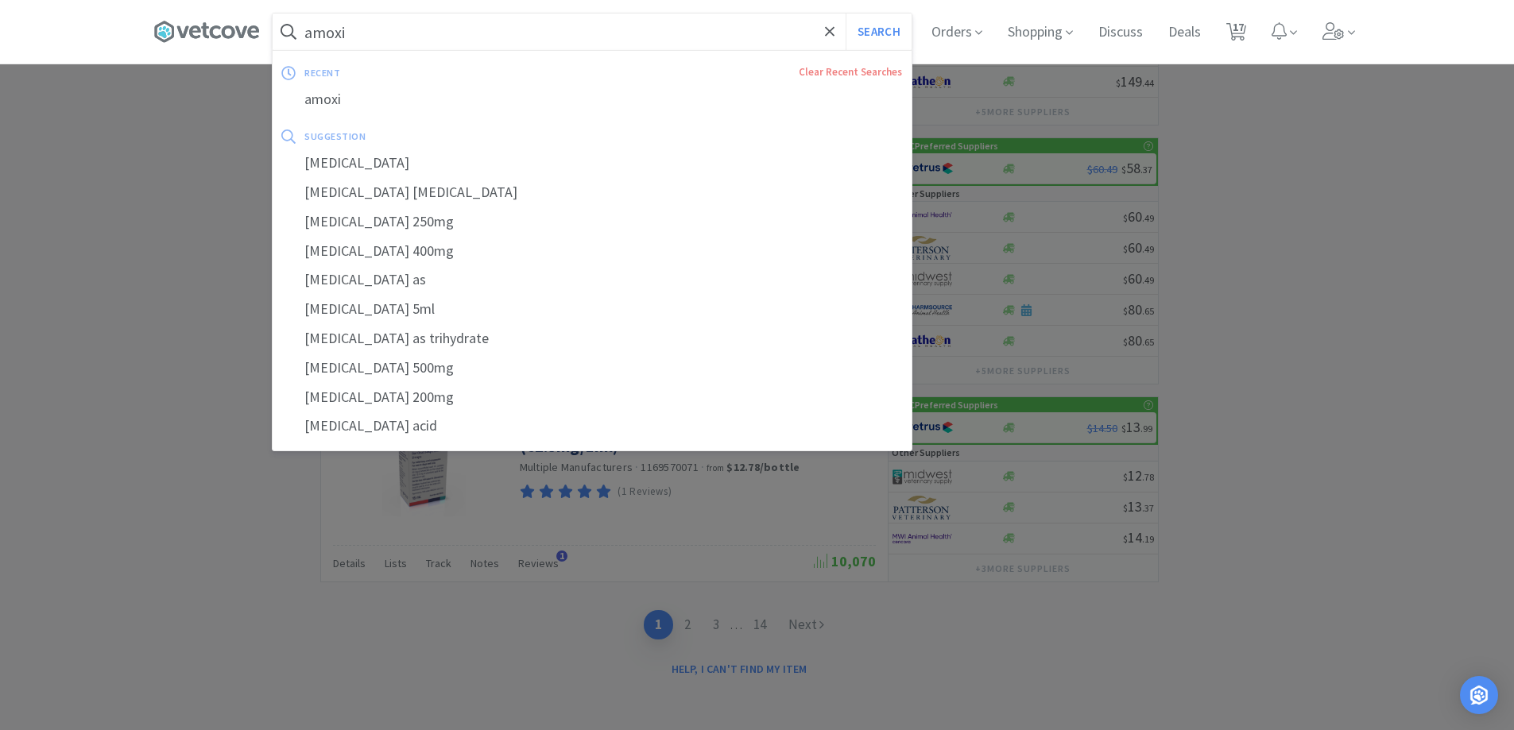
click at [441, 22] on input "amoxi" at bounding box center [592, 32] width 639 height 37
click at [442, 22] on input "amoxi" at bounding box center [592, 32] width 639 height 37
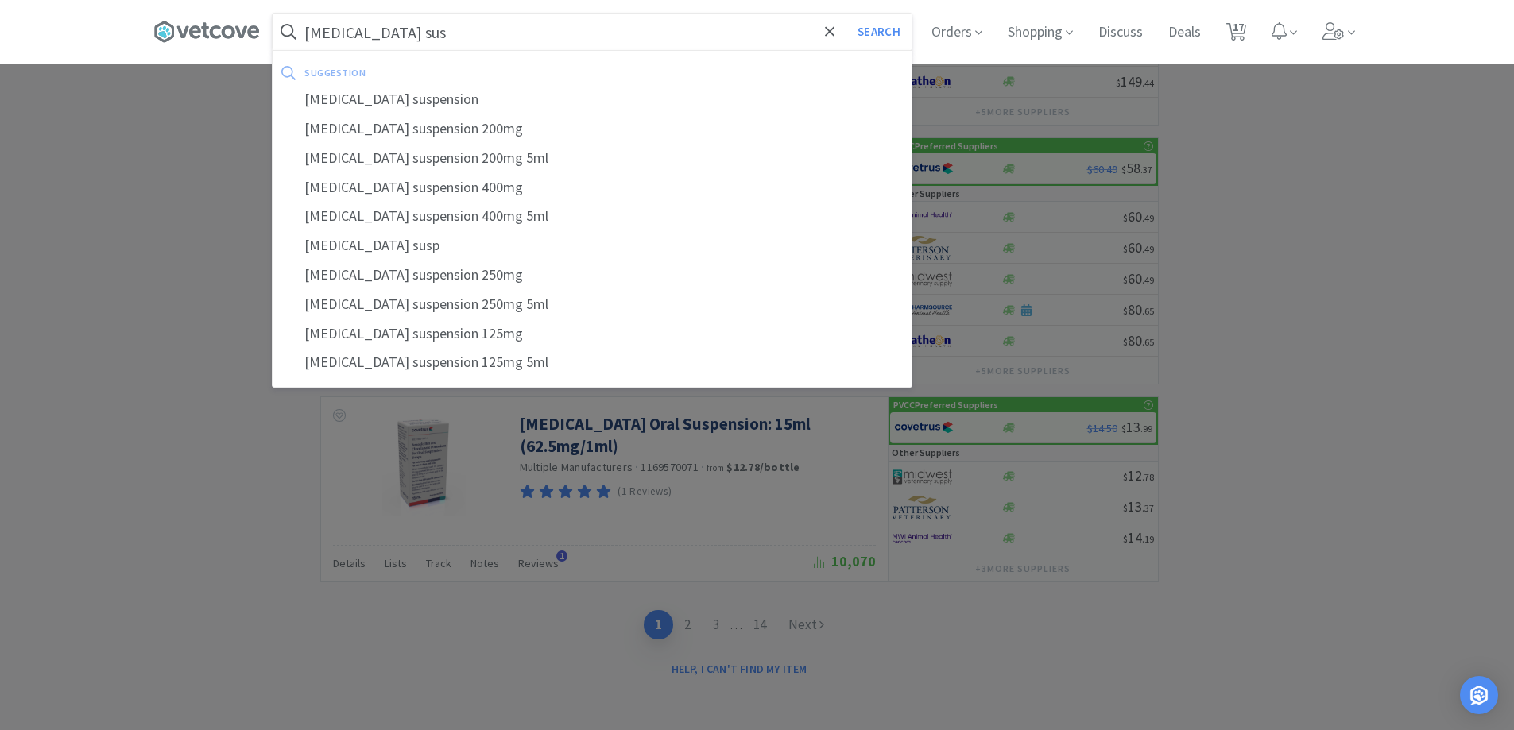
type input "[MEDICAL_DATA] sus"
click at [845, 14] on button "Search" at bounding box center [878, 32] width 66 height 37
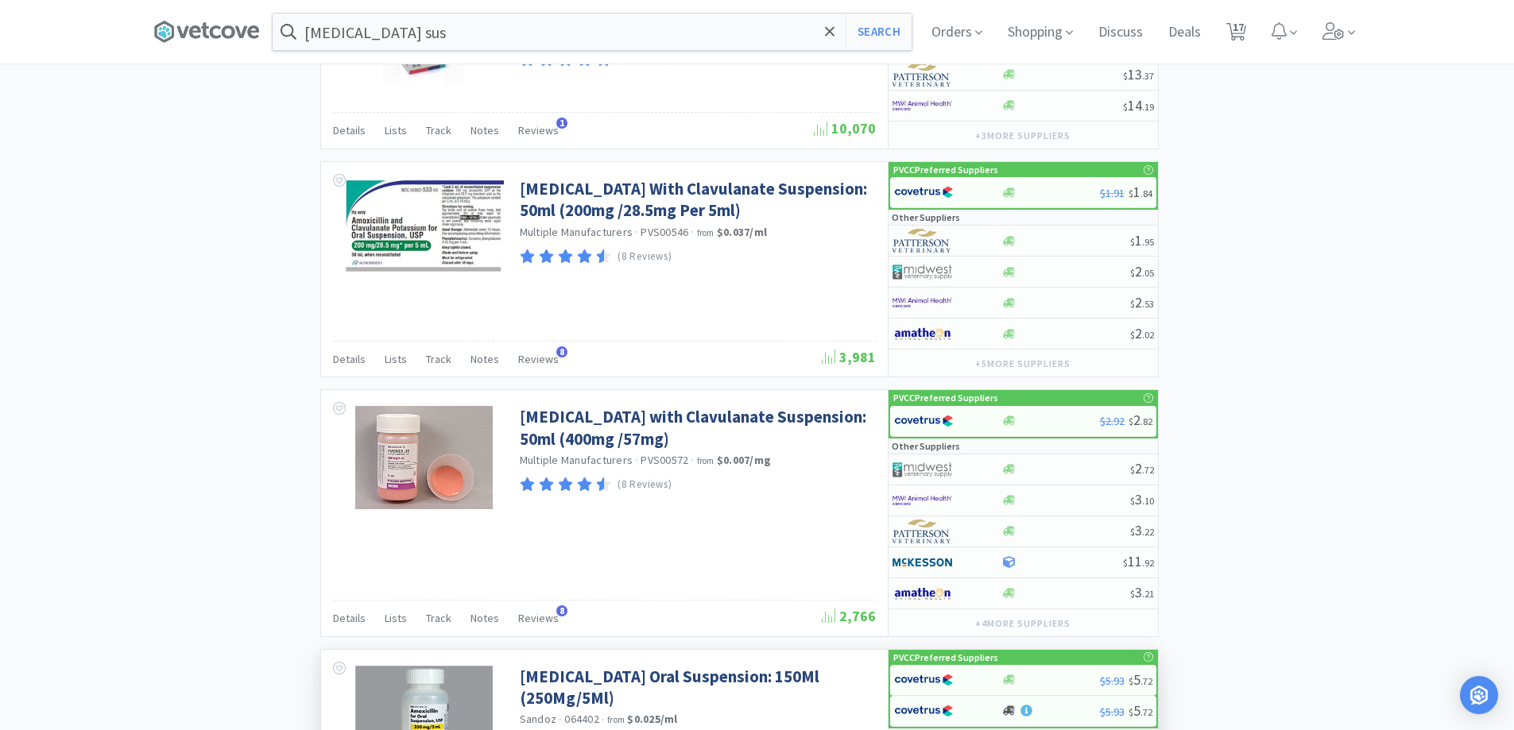
scroll to position [2656, 0]
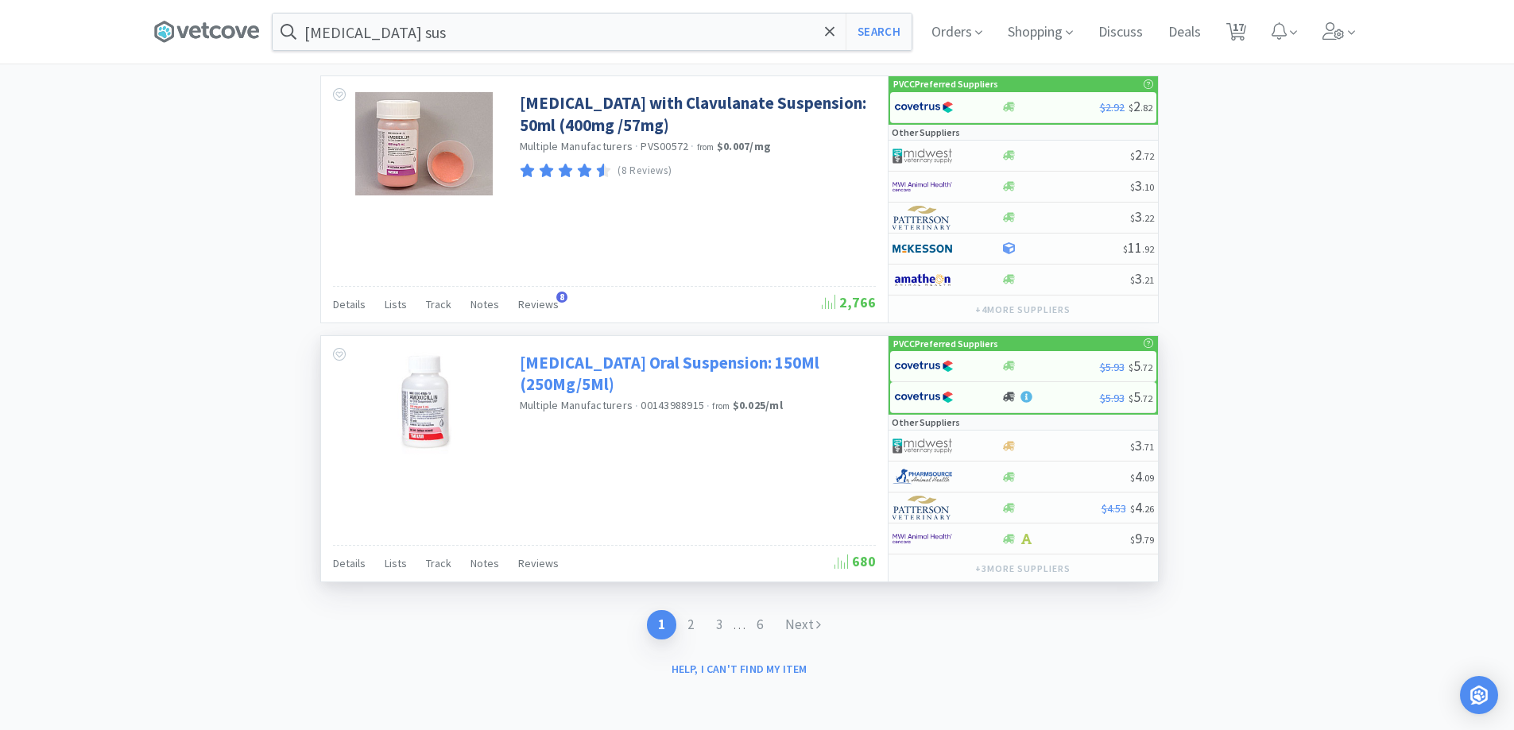
click at [685, 366] on link "[MEDICAL_DATA] Oral Suspension: 150Ml (250Mg/5Ml)" at bounding box center [696, 374] width 352 height 44
